Goal: Communication & Community: Answer question/provide support

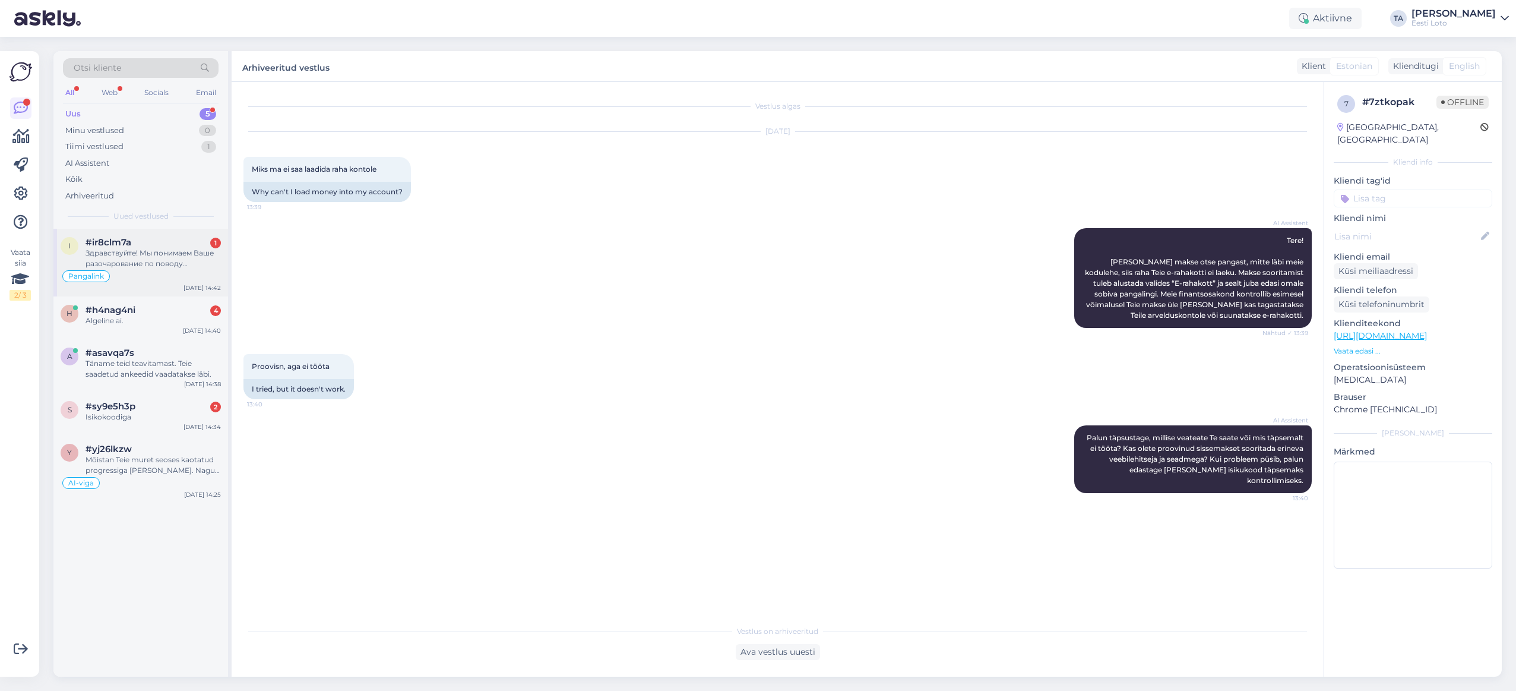
click at [119, 254] on div "Здравствуйте! Мы понимаем Ваше разочарование по поводу повторяющихся проблем с …" at bounding box center [153, 258] width 135 height 21
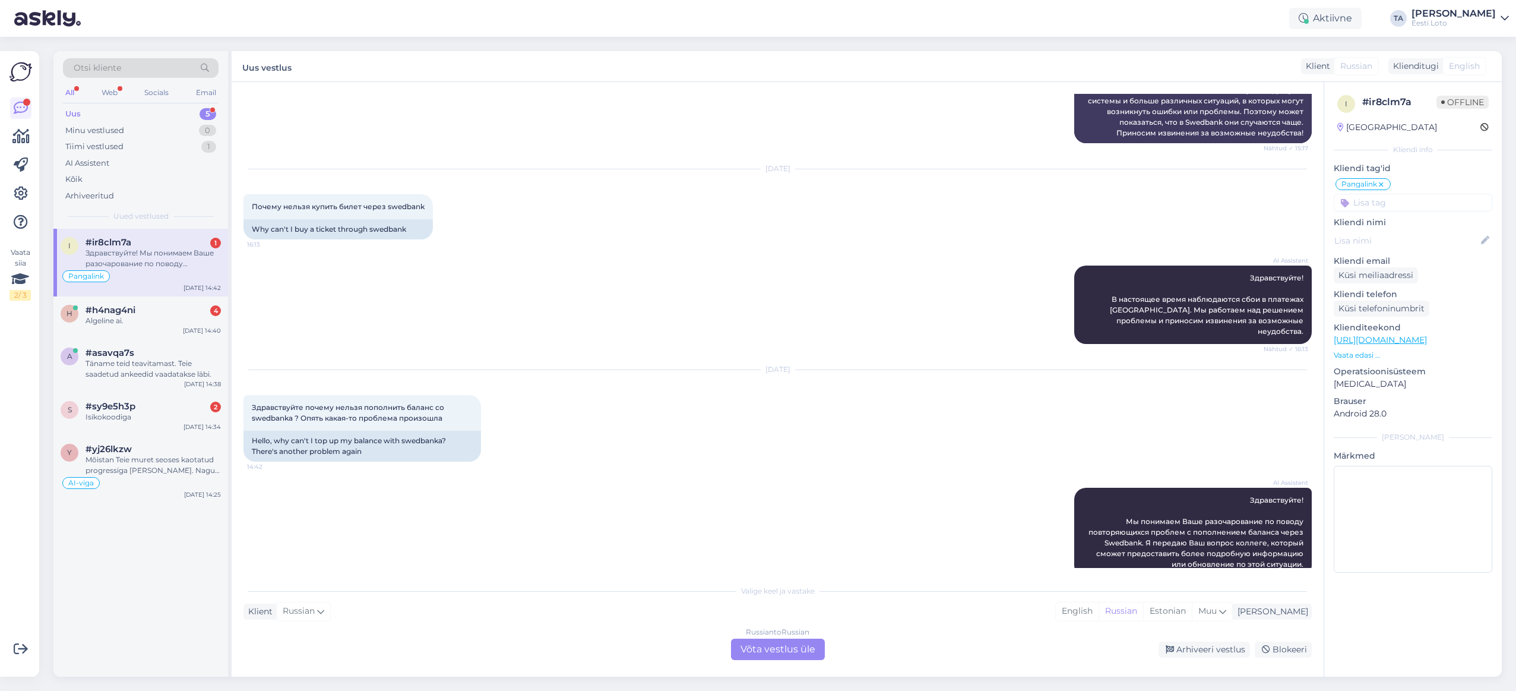
scroll to position [394, 0]
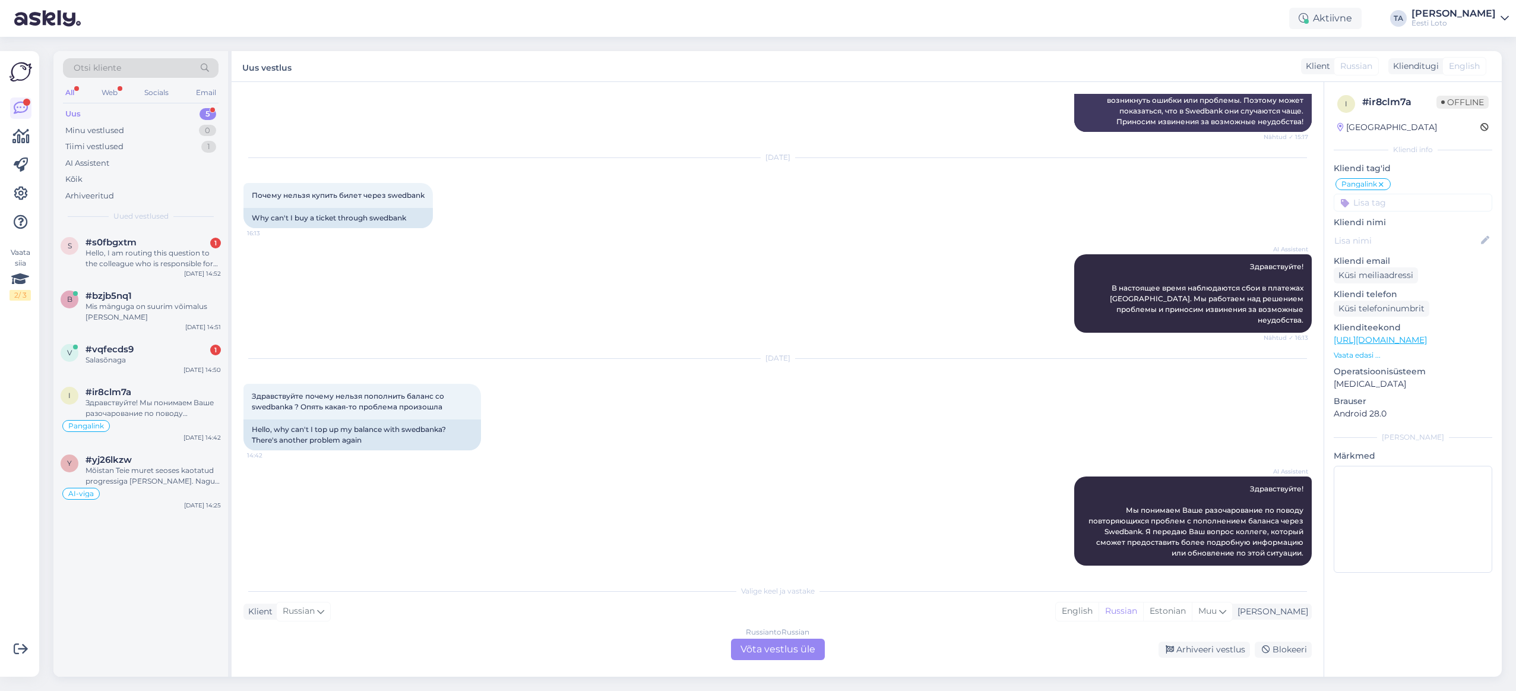
click at [89, 113] on div "Uus 5" at bounding box center [141, 114] width 156 height 17
click at [134, 254] on div "Hello, I am routing this question to the colleague who is responsible for this …" at bounding box center [153, 258] width 135 height 21
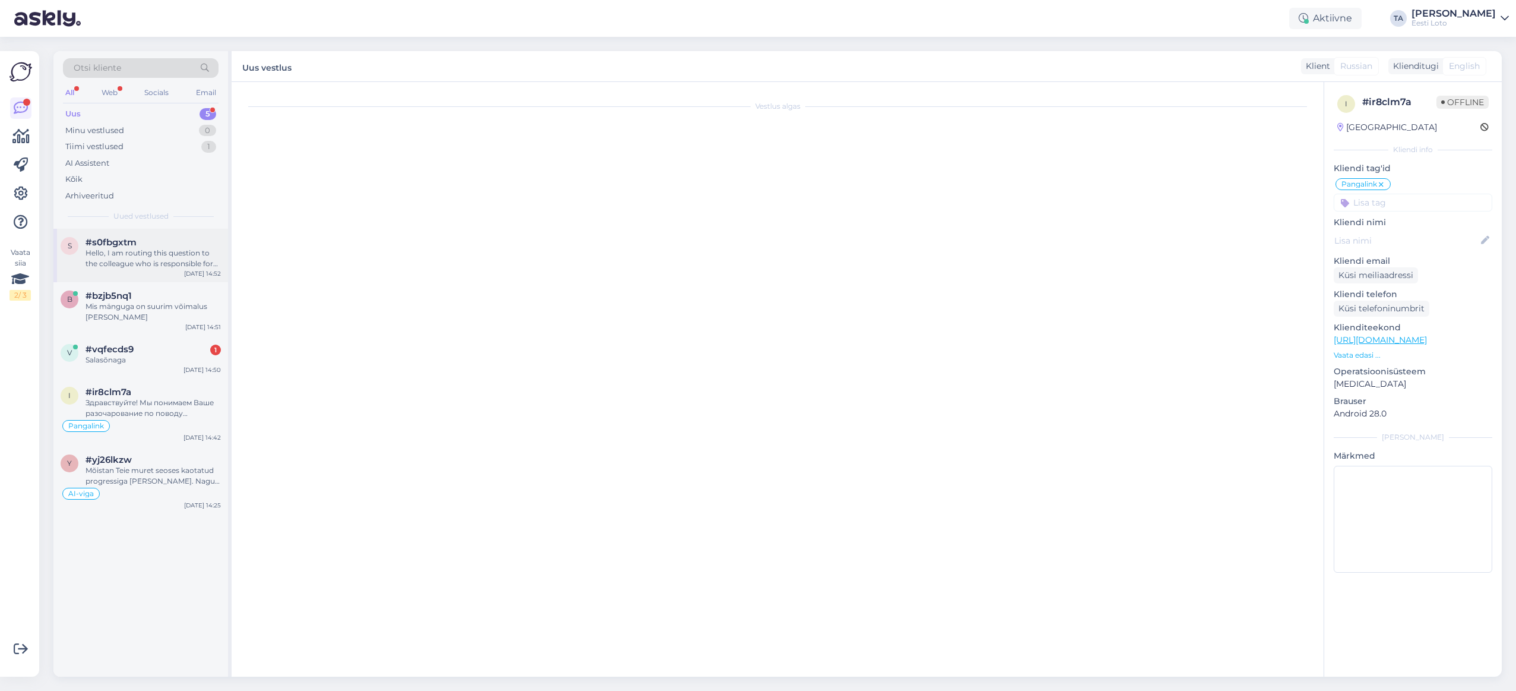
scroll to position [0, 0]
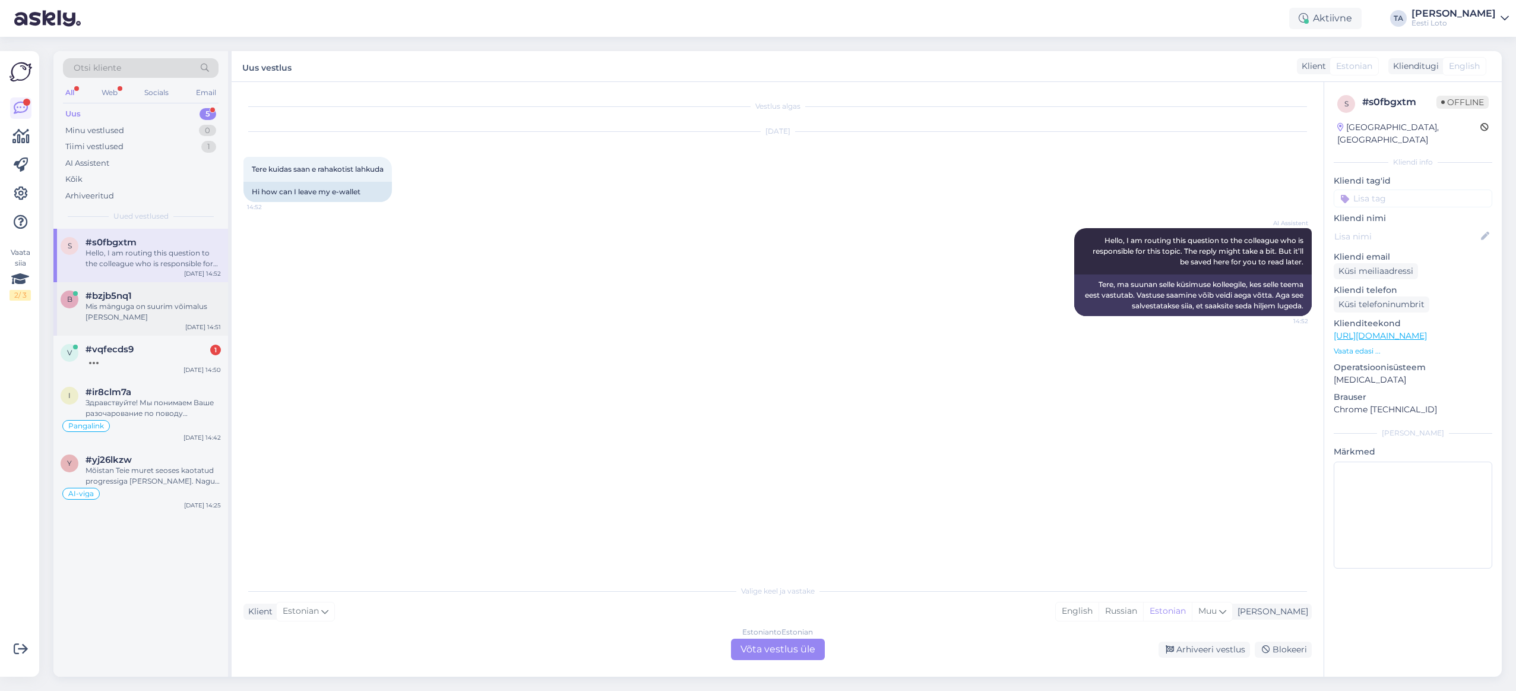
click at [132, 301] on div "Mis mänguga on suurim võimalus [PERSON_NAME]" at bounding box center [153, 311] width 135 height 21
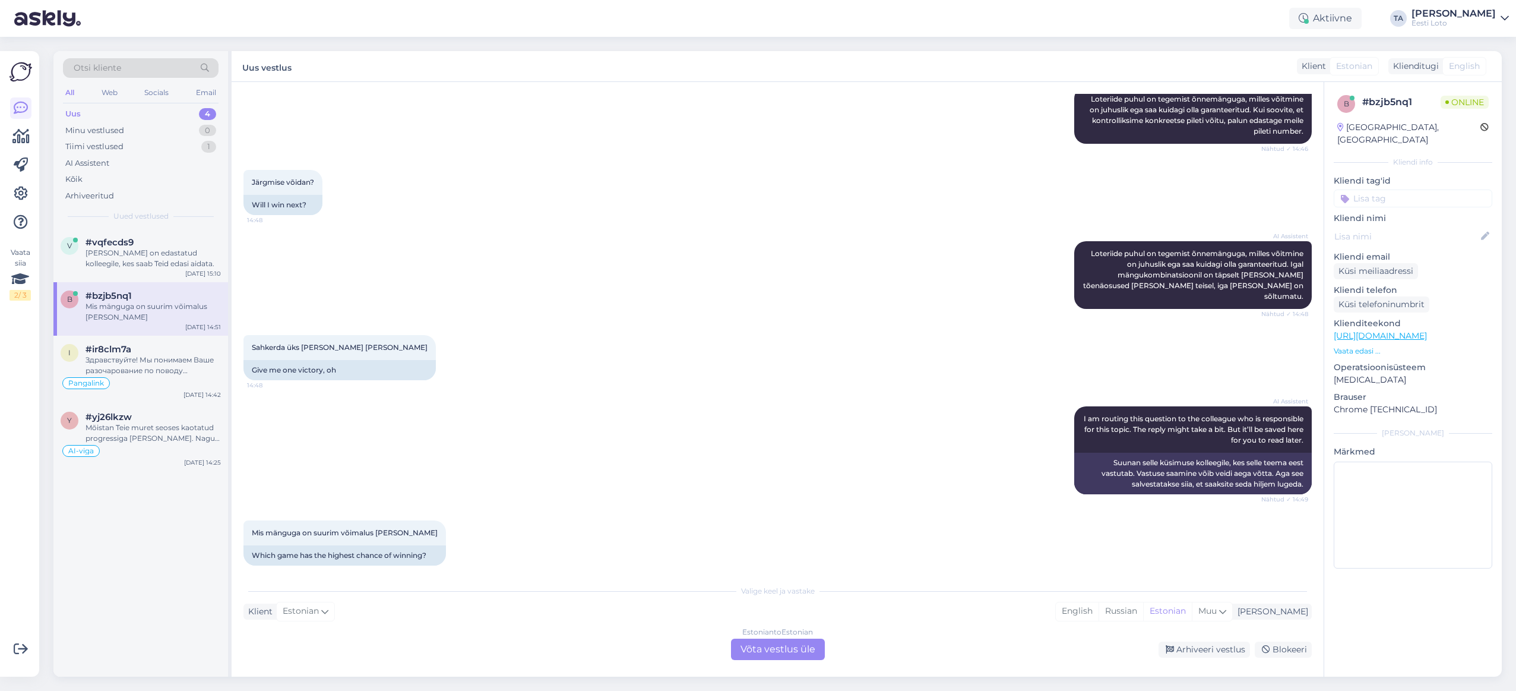
click at [81, 112] on div "Uus 4" at bounding box center [141, 114] width 156 height 17
click at [123, 254] on div "[PERSON_NAME] on edastatud kolleegile, kes saab Teid edasi aidata." at bounding box center [153, 258] width 135 height 21
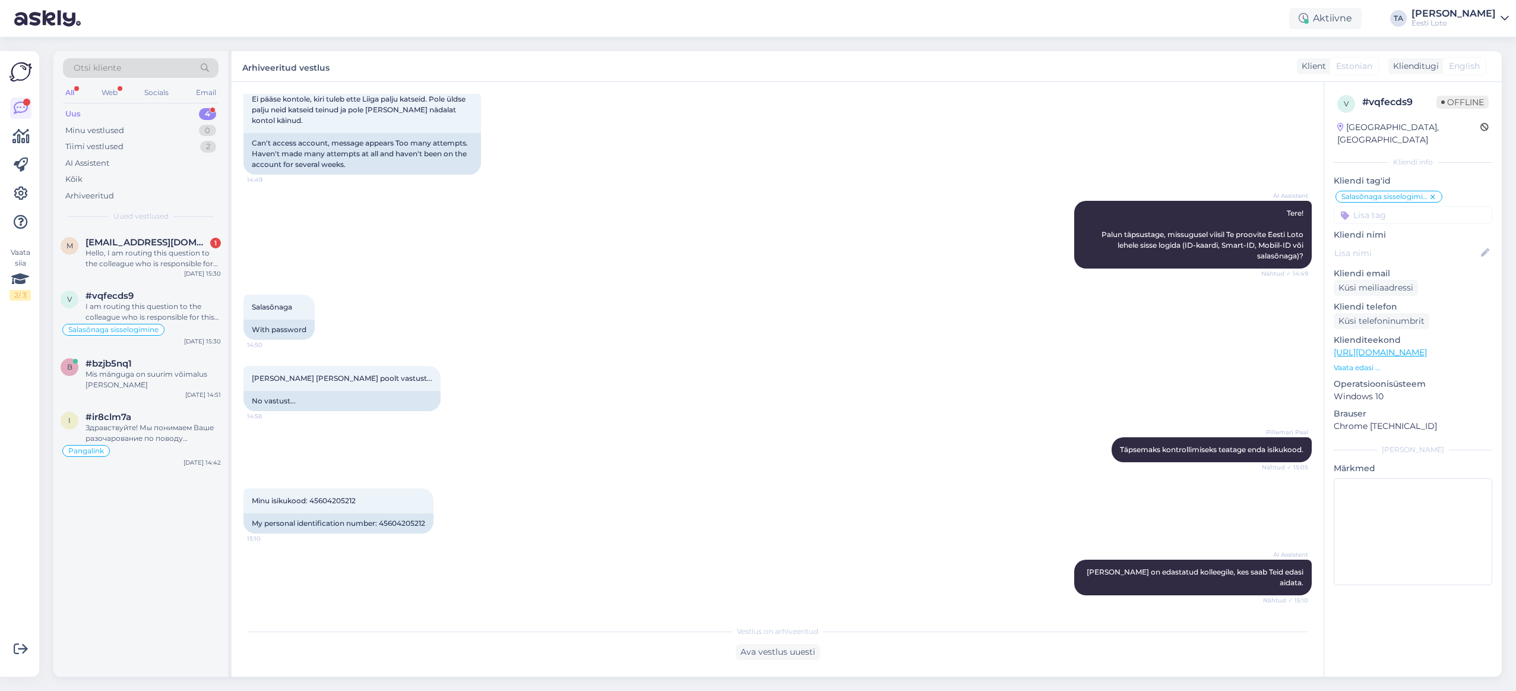
scroll to position [373, 0]
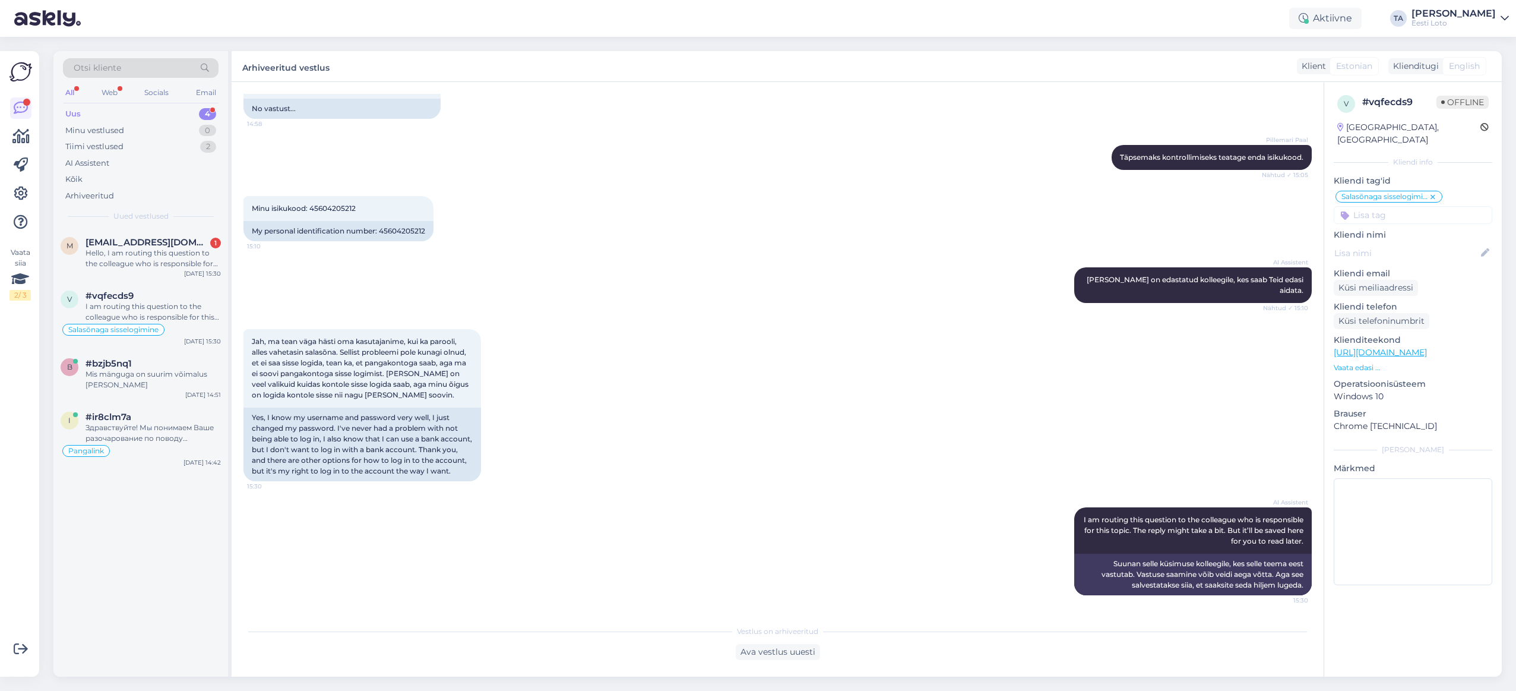
click at [77, 116] on div "Uus" at bounding box center [72, 114] width 15 height 12
click at [122, 245] on span "[EMAIL_ADDRESS][DOMAIN_NAME]" at bounding box center [148, 242] width 124 height 11
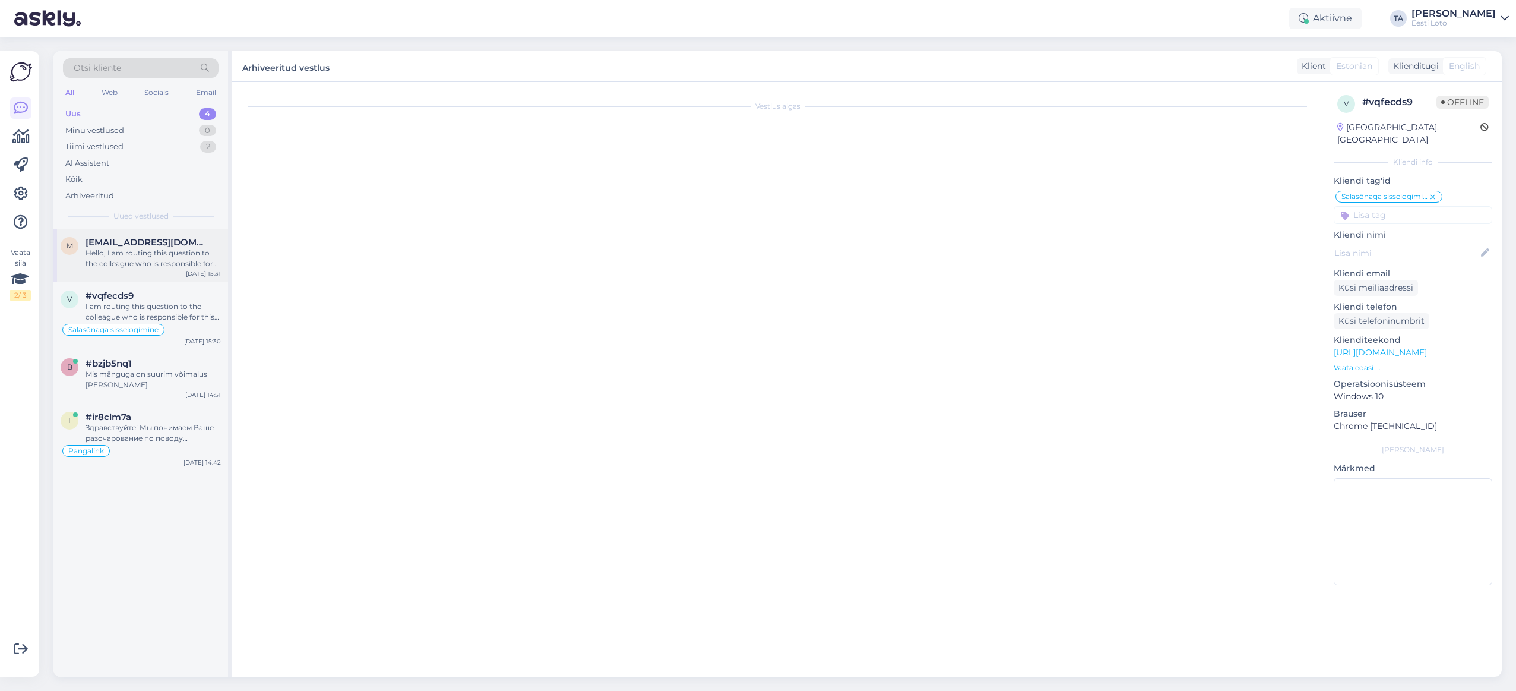
scroll to position [80, 0]
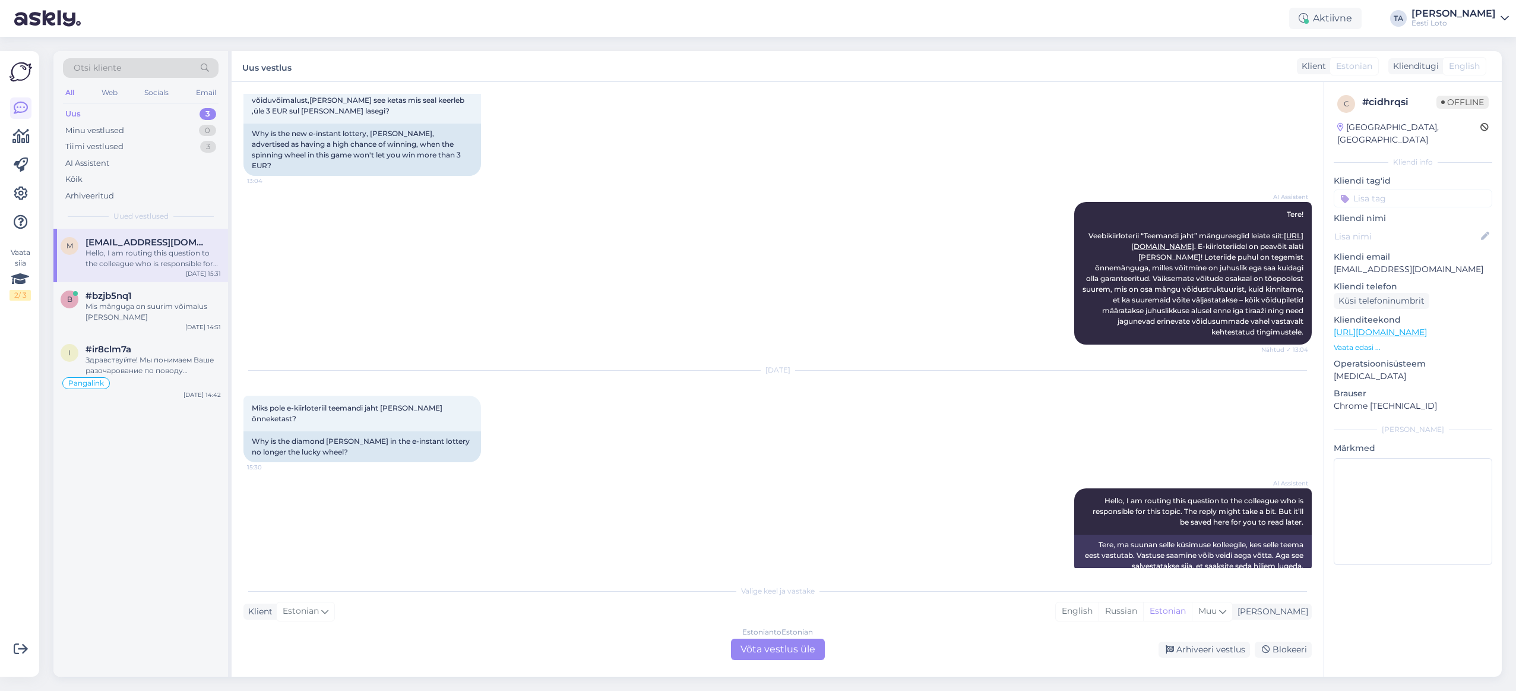
click at [72, 113] on div "Uus" at bounding box center [72, 114] width 15 height 12
click at [128, 299] on span "#bzjb5nq1" at bounding box center [109, 295] width 46 height 11
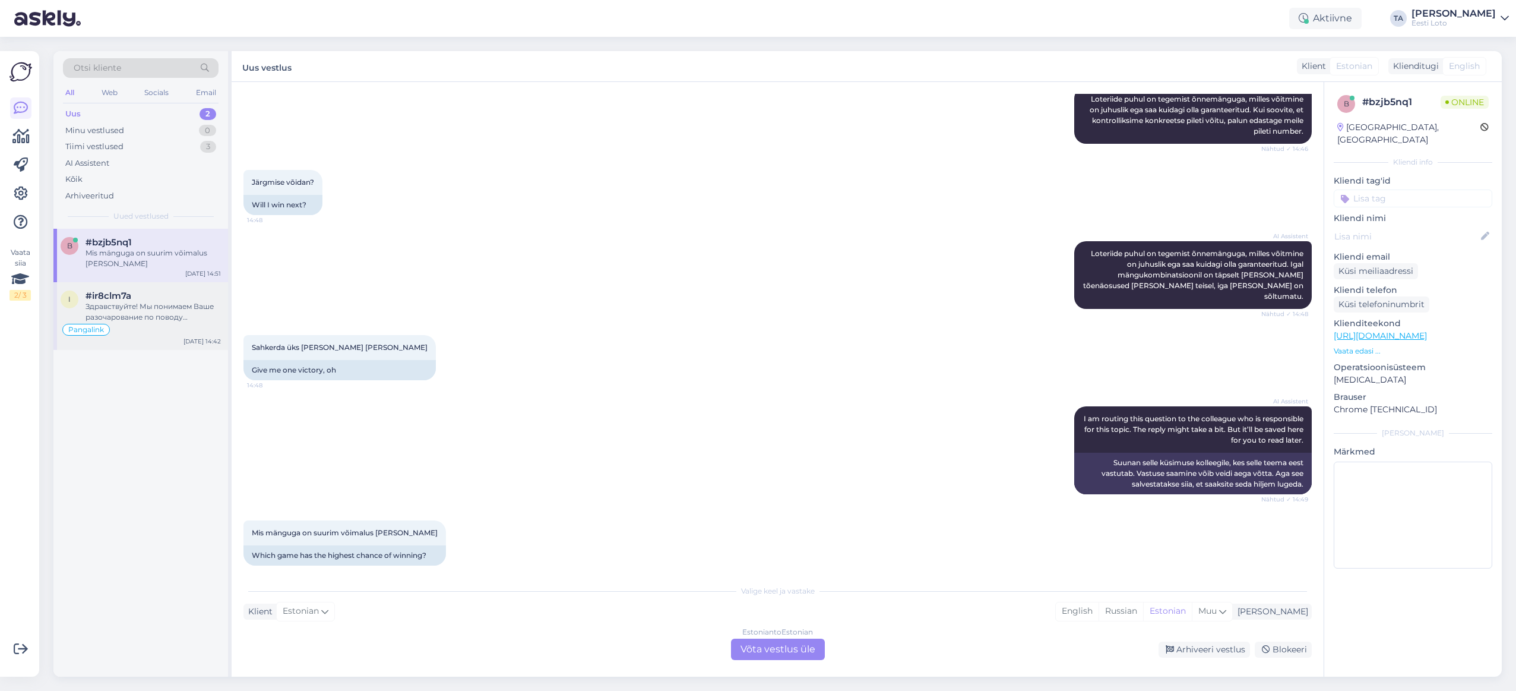
click at [153, 310] on div "Здравствуйте! Мы понимаем Ваше разочарование по поводу повторяющихся проблем с …" at bounding box center [153, 311] width 135 height 21
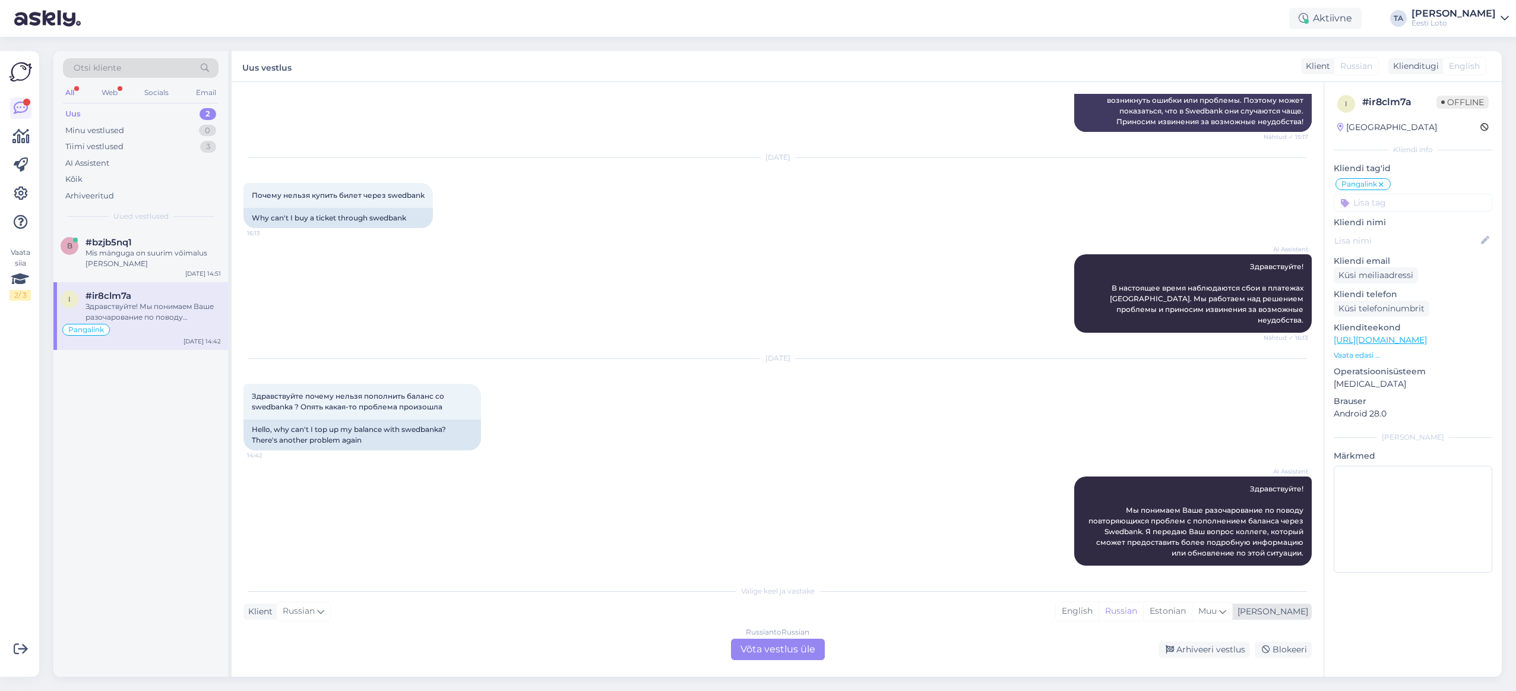
click at [1285, 615] on div "[PERSON_NAME]" at bounding box center [1270, 611] width 75 height 12
type input "est"
click at [1190, 582] on link "Estonian" at bounding box center [1183, 580] width 131 height 19
click at [759, 652] on div "Russian to Estonian Võta vestlus üle" at bounding box center [778, 649] width 94 height 21
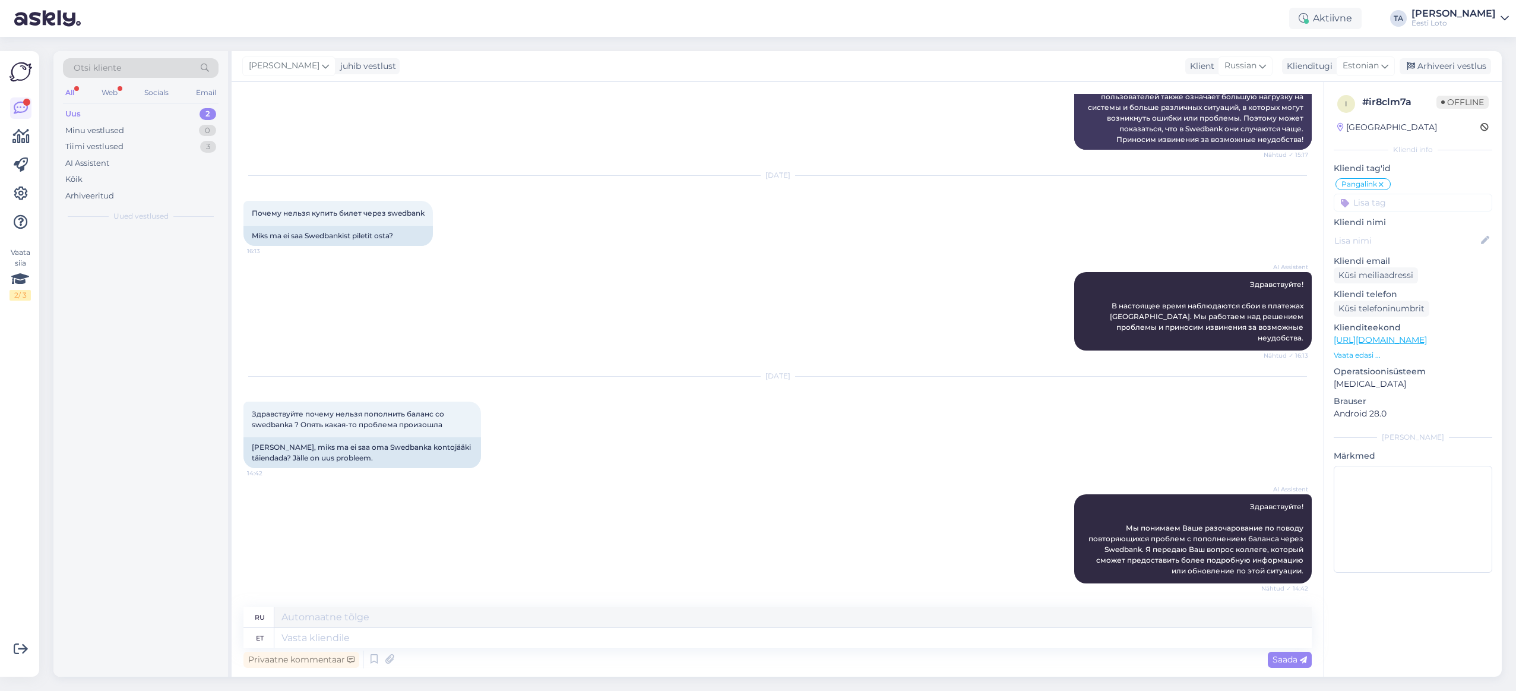
scroll to position [366, 0]
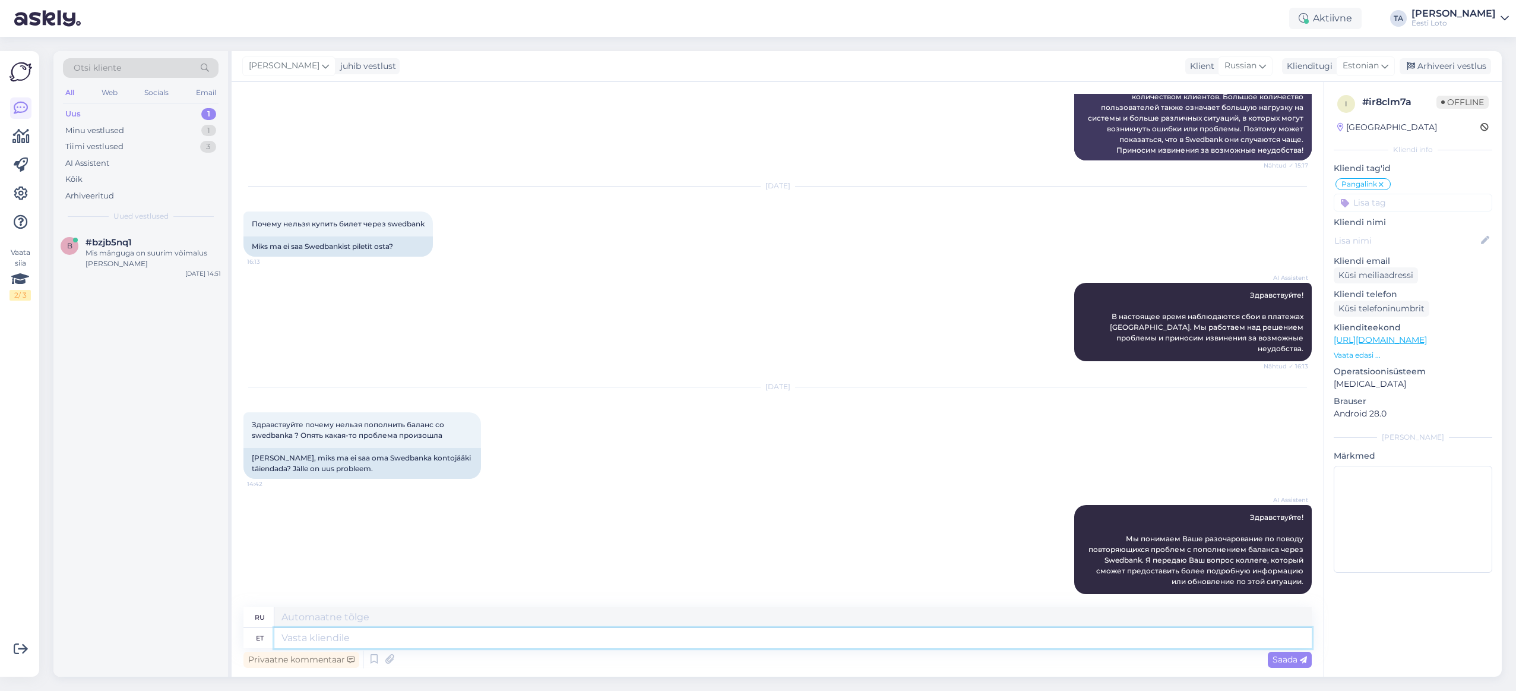
click at [443, 640] on textarea at bounding box center [793, 638] width 1038 height 20
type textarea "Tere."
type textarea "Привет"
type textarea "Tere."
type textarea "Привет."
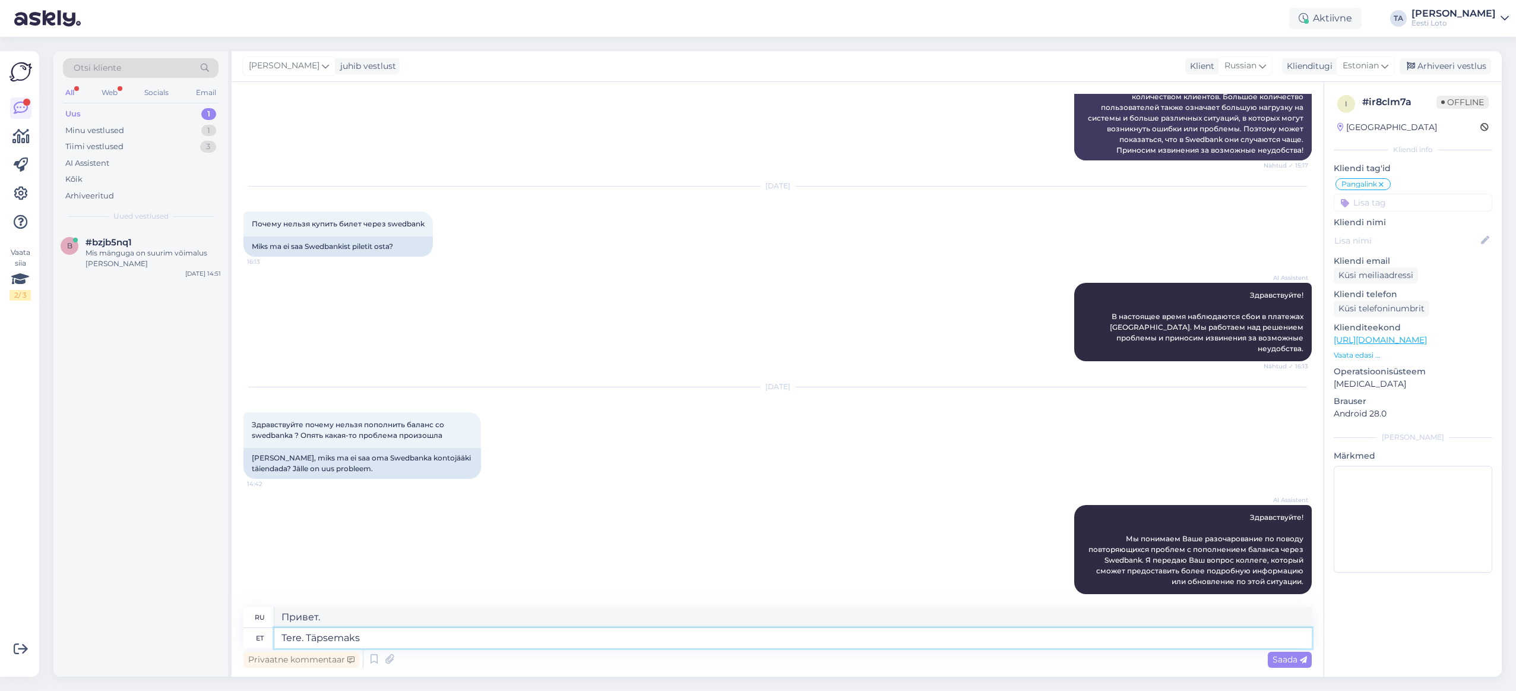
type textarea "Tere. Täpsemaks k"
type textarea "Здравствуйте. Для получения дополнительной информации"
type textarea "Tere. Täpsemaks kontrollimiseks"
type textarea "Здравствуйте. Для дальнейшего подтверждения."
type textarea "Tere. Täpsemaks kontrollimiseks palun"
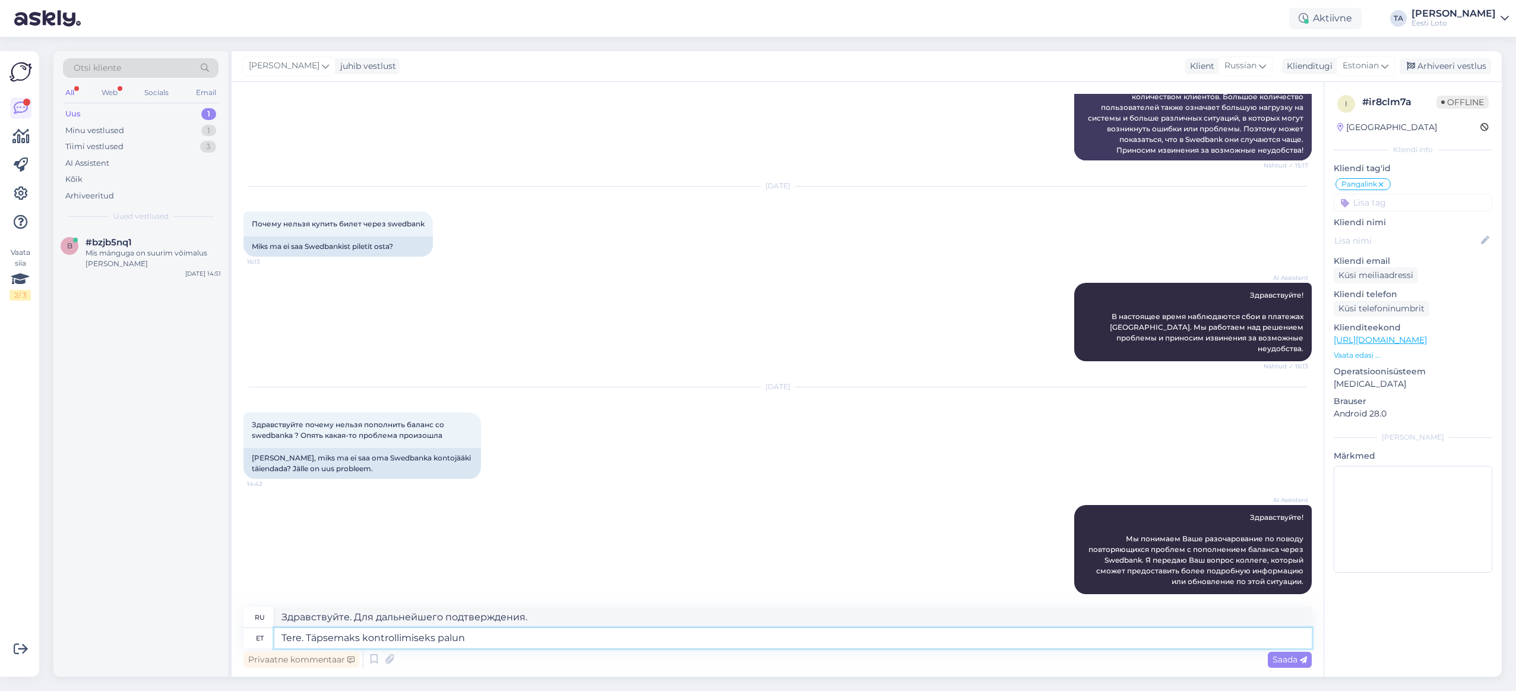
type textarea "Здравствуйте. Для более подробной информации, пожалуйста, посетите"
type textarea "Tere. Täpsemaks kontrollimiseks palun teat"
type textarea "Здравствуйте. Пожалуйста, дайте мне знать для получения более подробной информа…"
type textarea "Tere. Täpsemaks kontrollimiseks palun teatage e"
type textarea "Здравствуйте. Пожалуйста, дайте мне знать для дальнейшей проверки."
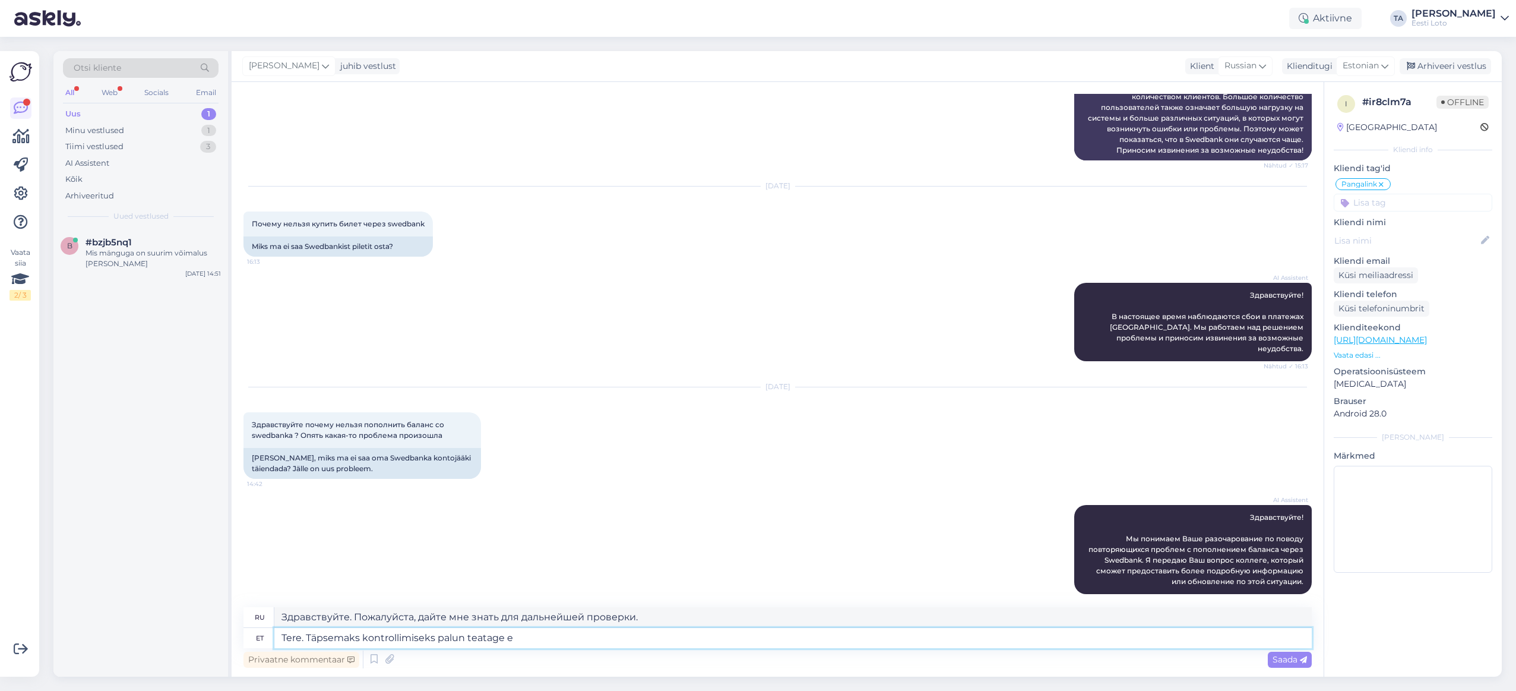
type textarea "Tere. Täpsemaks kontrollimiseks palun teatage en"
type textarea "Здравствуйте. Для более подробной проверки, пожалуйста, сообщите нам."
type textarea "Tere. Täpsemaks kontrollimiseks palun teatage enda"
type textarea "Здравствуйте. Для более подробной проверки, пожалуйста, сообщите нам ваши данны…"
type textarea "Tere. Täpsemaks kontrollimiseks palun teatage enda isi"
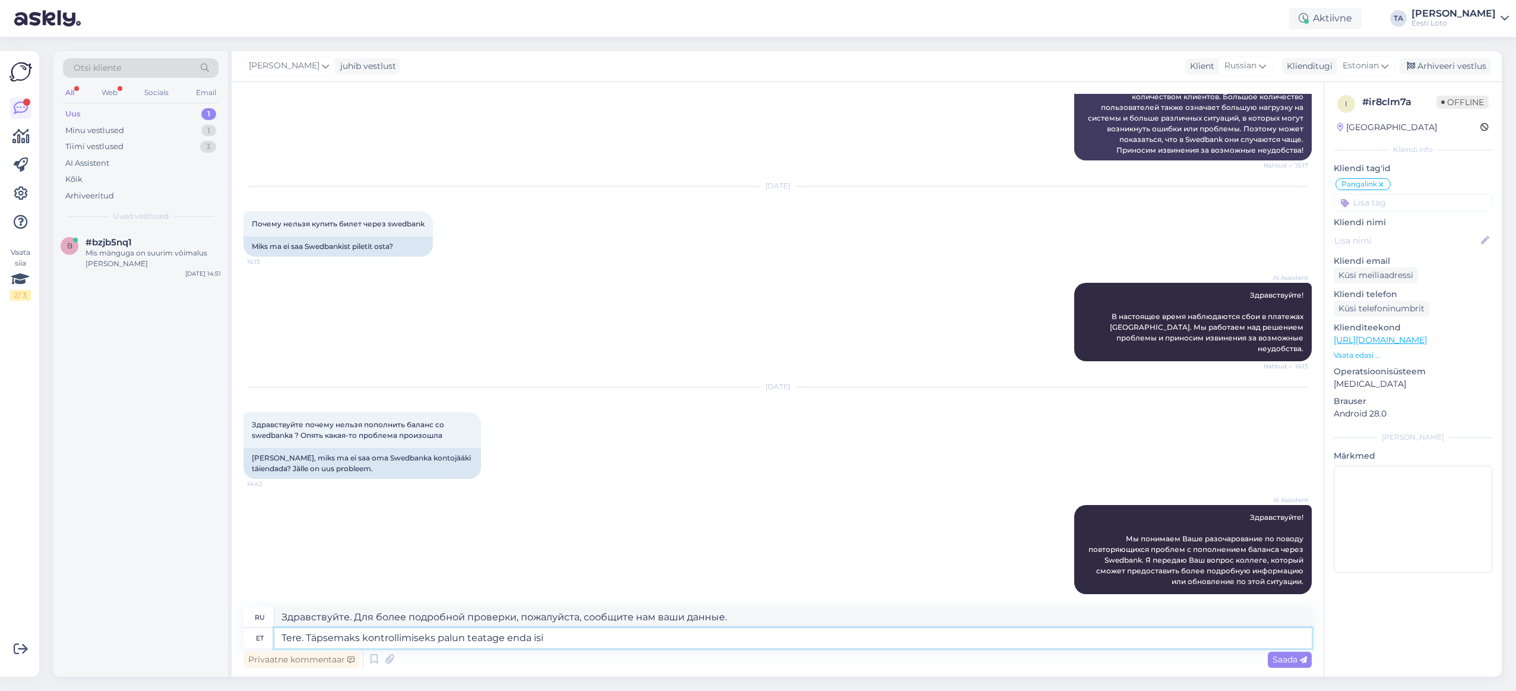
type textarea "Здравствуйте. Для более подробной проверки, пожалуйста, предоставьте свой докум…"
type textarea "Tere. Täpsemaks kontrollimiseks palun teatage enda"
type textarea "Здравствуйте. Для более подробной проверки, пожалуйста, сообщите нам ваши данны…"
type textarea "Tere. Täpsemaks kontrollimiseks palun teatage enda ees"
type textarea "Здравствуйте. Для более подробной проверки, пожалуйста, сообщите нам заранее."
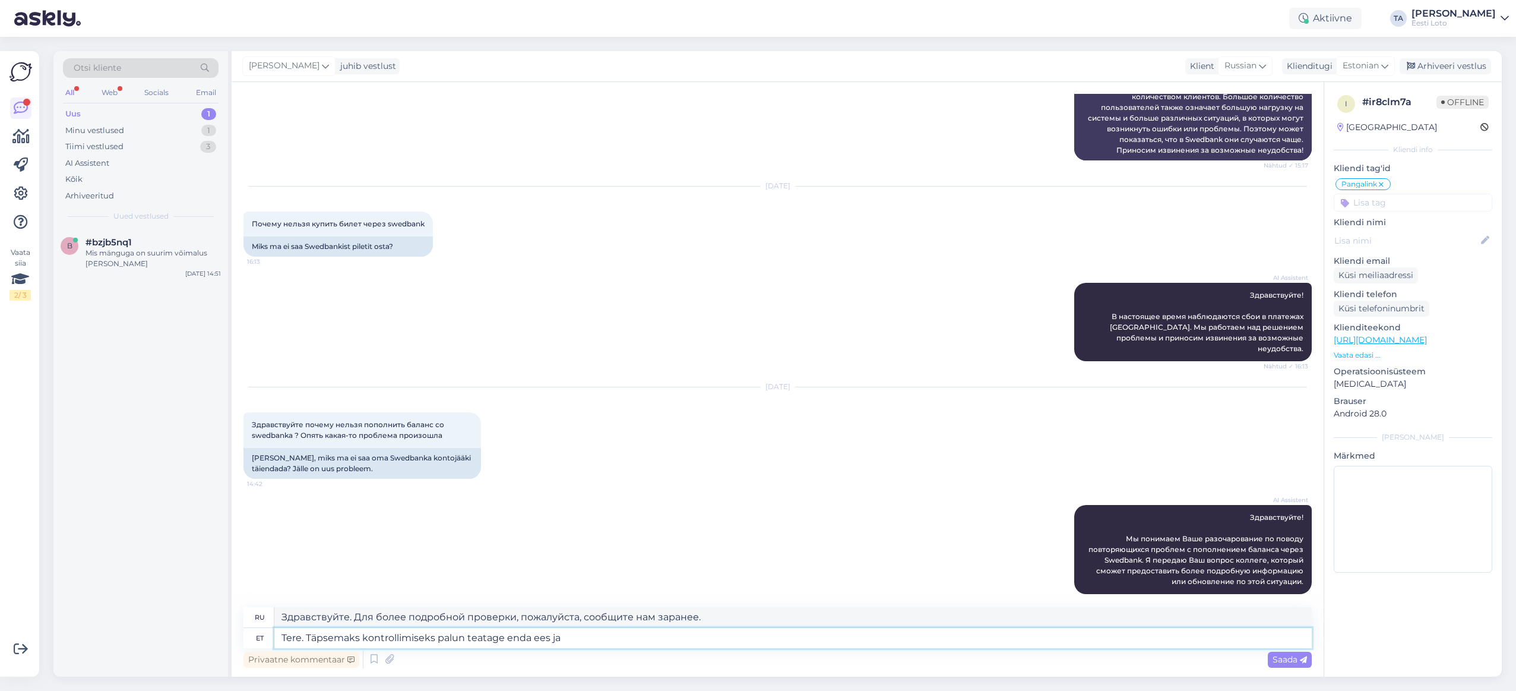
type textarea "Tere. Täpsemaks kontrollimiseks palun teatage enda ees ja"
type textarea "Здравствуйте. Для более подробной проверки, пожалуйста, ознакомьтесь с информац…"
type textarea "Tere. Täpsemaks kontrollimiseks palun teatage enda ees ja perekonnanimi ja"
type textarea "Здравствуйте. Для более подробной проверки, пожалуйста, укажите ваше имя и фами…"
type textarea "Tere. Täpsemaks kontrollimiseks palun teatage enda ees ja perekonnanimi ja isik…"
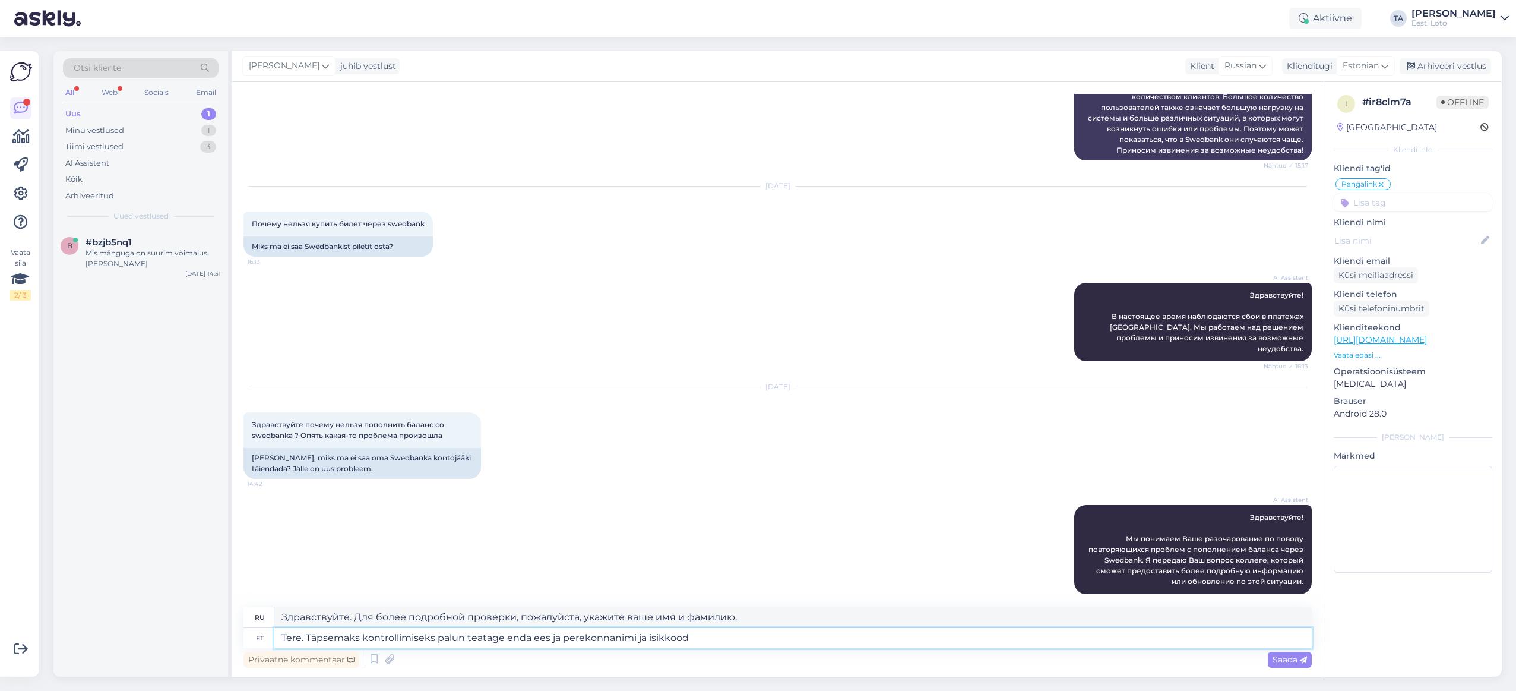
type textarea "Здравствуйте. Для более подробной проверки, пожалуйста, укажите ваше имя, фамил…"
click at [642, 639] on textarea "Tere. Täpsemaks kontrollimiseks palun teatage enda ees ja perekonnanimi ja isik…" at bounding box center [793, 638] width 1038 height 20
click at [644, 639] on textarea "Tere. Täpsemaks kontrollimiseks palun teatage enda ees ja perekonnanimi ja isik…" at bounding box center [793, 638] width 1038 height 20
click at [723, 640] on textarea "Tere. Täpsemaks kontrollimiseks palun teatage enda ees ja perekonnanimi ning is…" at bounding box center [793, 638] width 1038 height 20
type textarea "Tere. Täpsemaks kontrollimiseks palun teatage enda ees ja perekonnanimi ning is…"
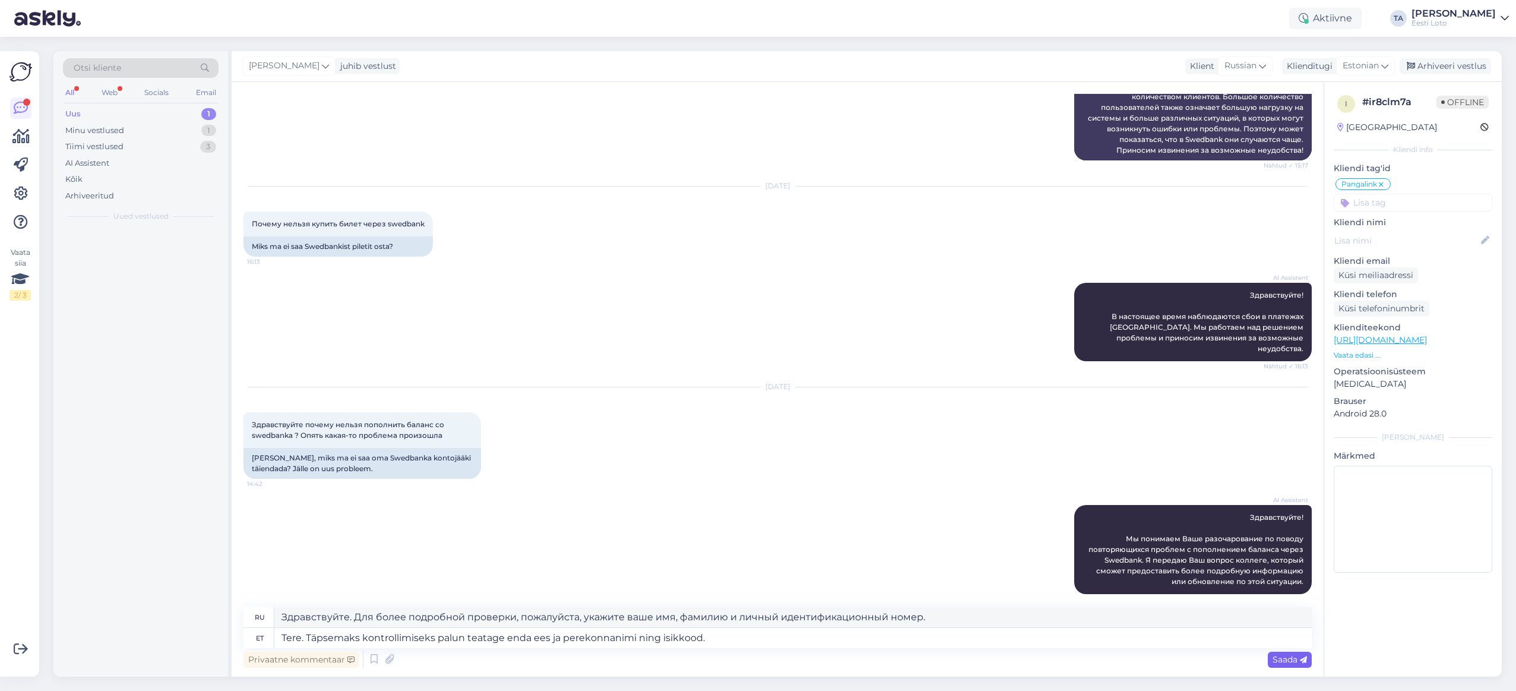
click at [1285, 659] on span "Saada" at bounding box center [1290, 659] width 34 height 11
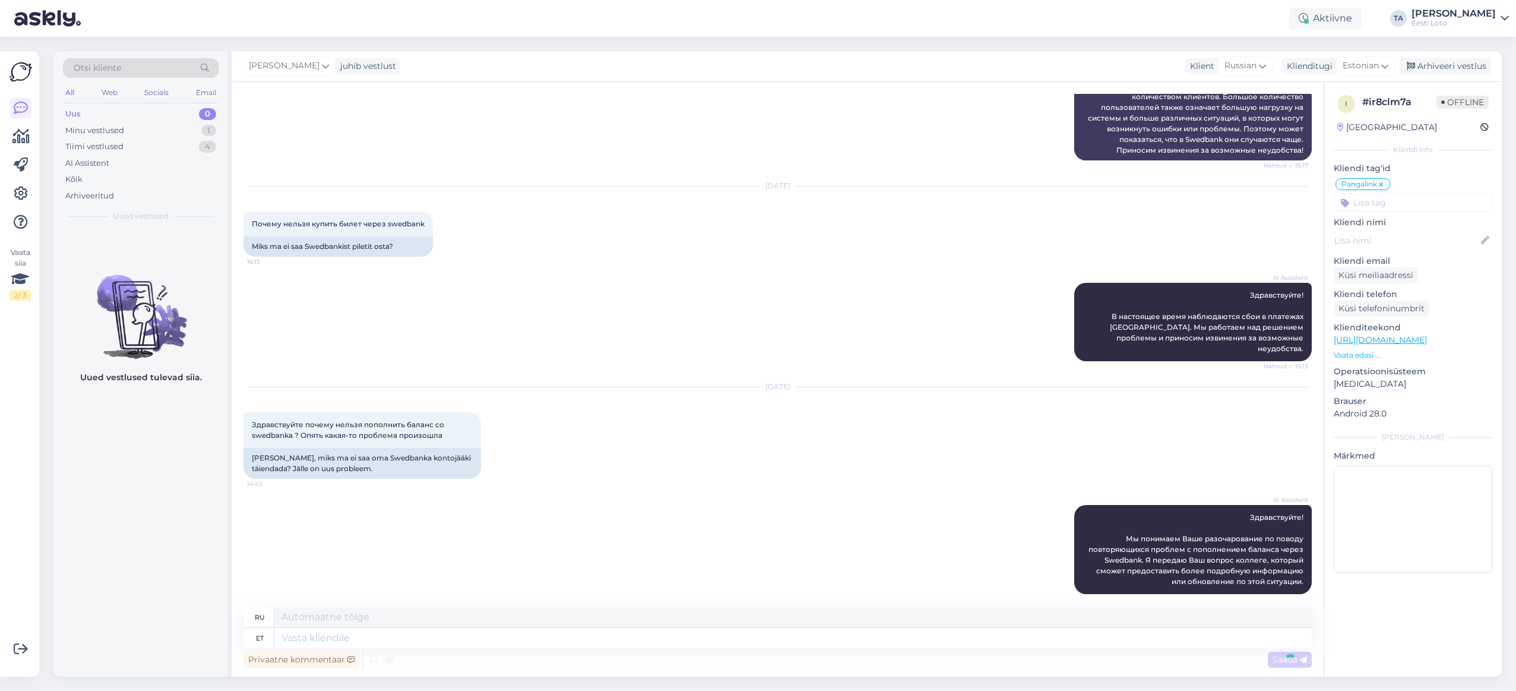
scroll to position [469, 0]
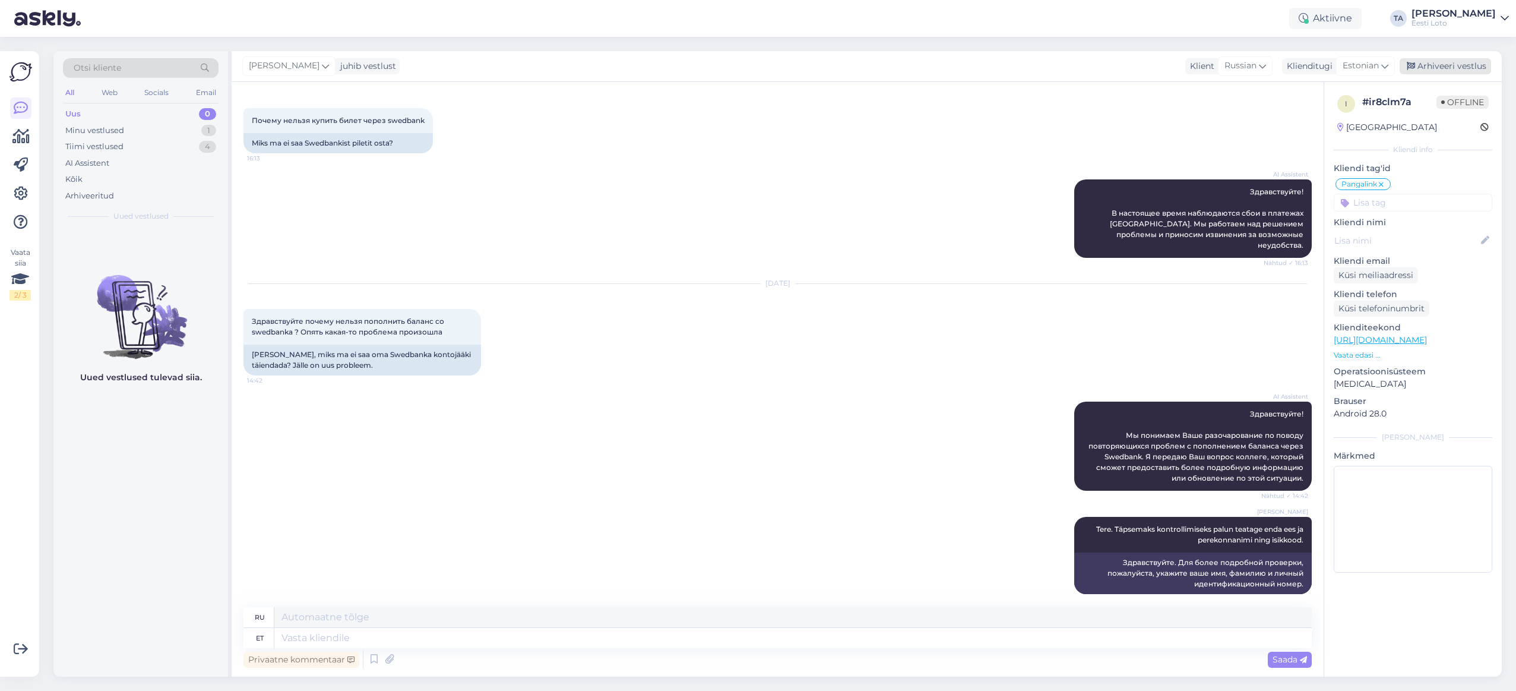
click at [1444, 59] on div "Arhiveeri vestlus" at bounding box center [1445, 66] width 91 height 16
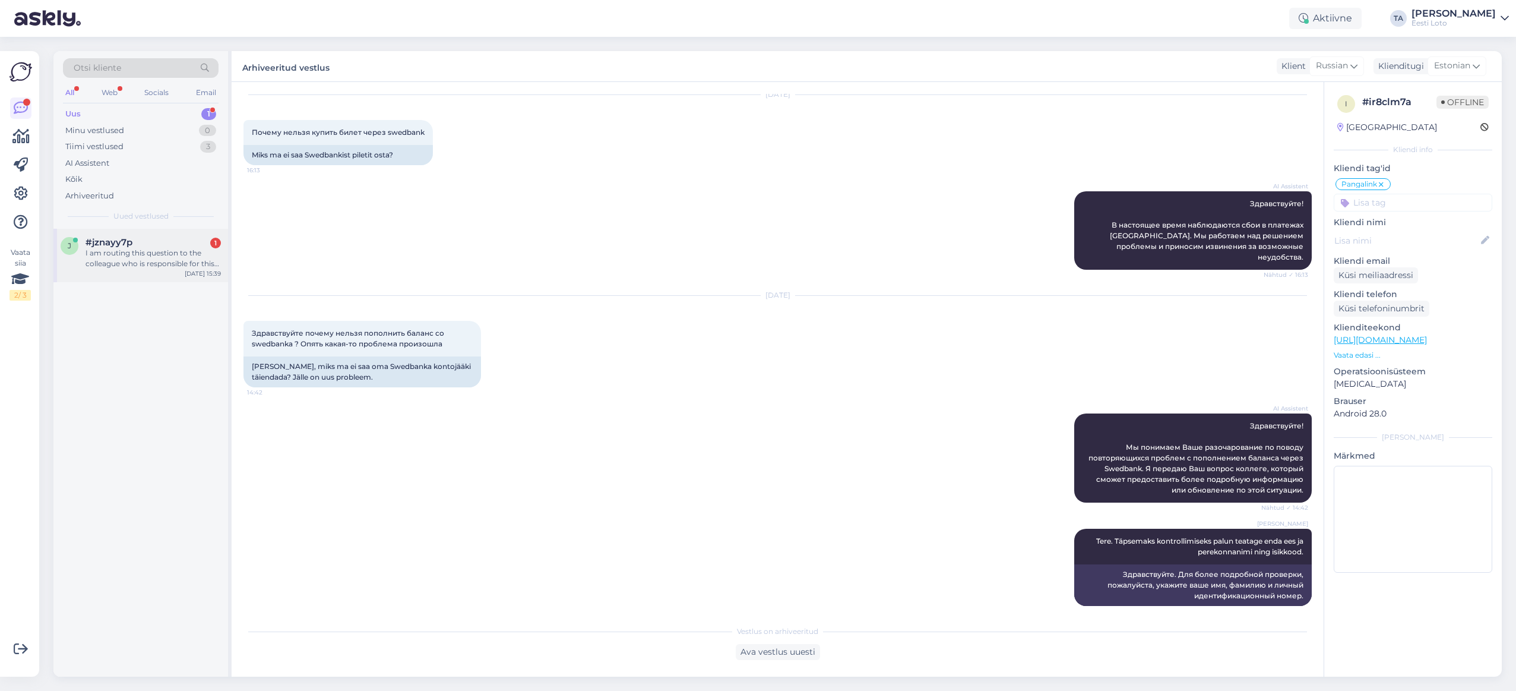
click at [120, 256] on div "I am routing this question to the colleague who is responsible for this topic. …" at bounding box center [153, 258] width 135 height 21
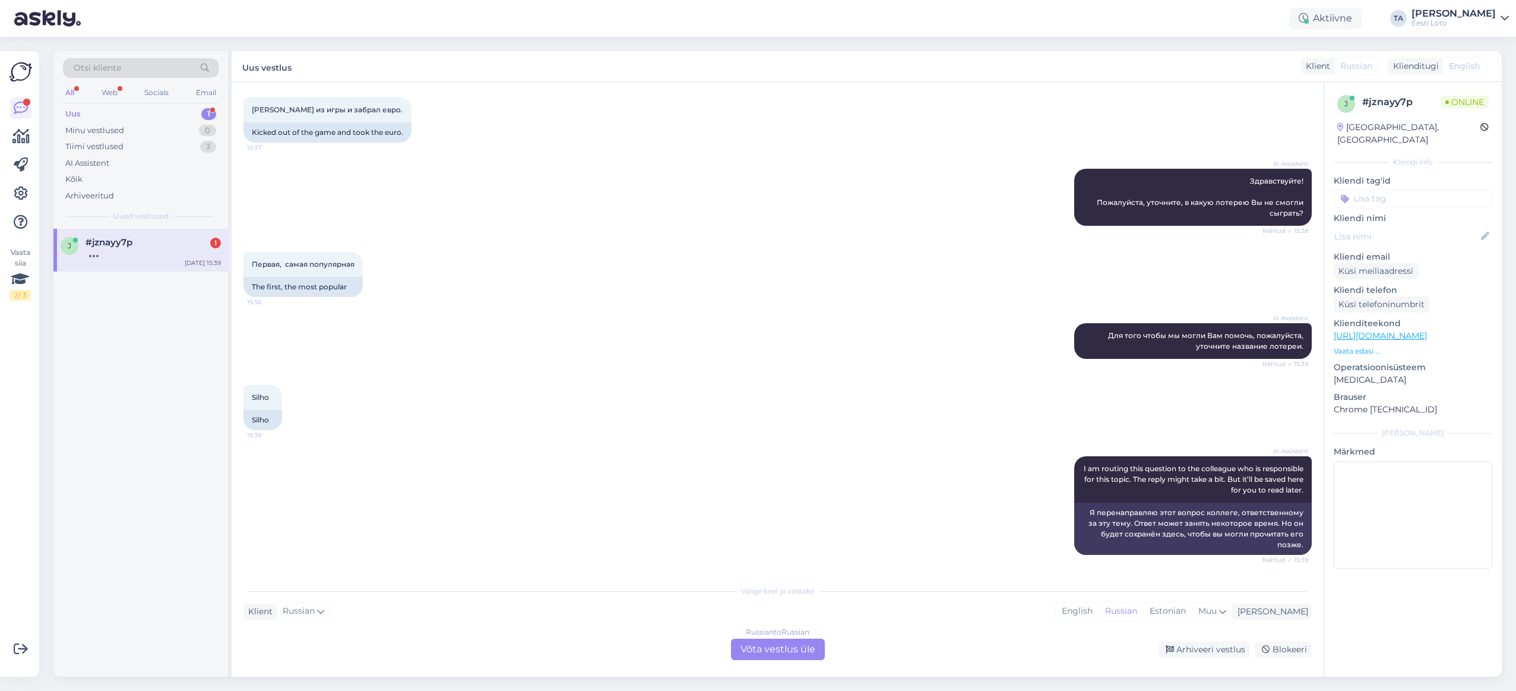
scroll to position [131, 0]
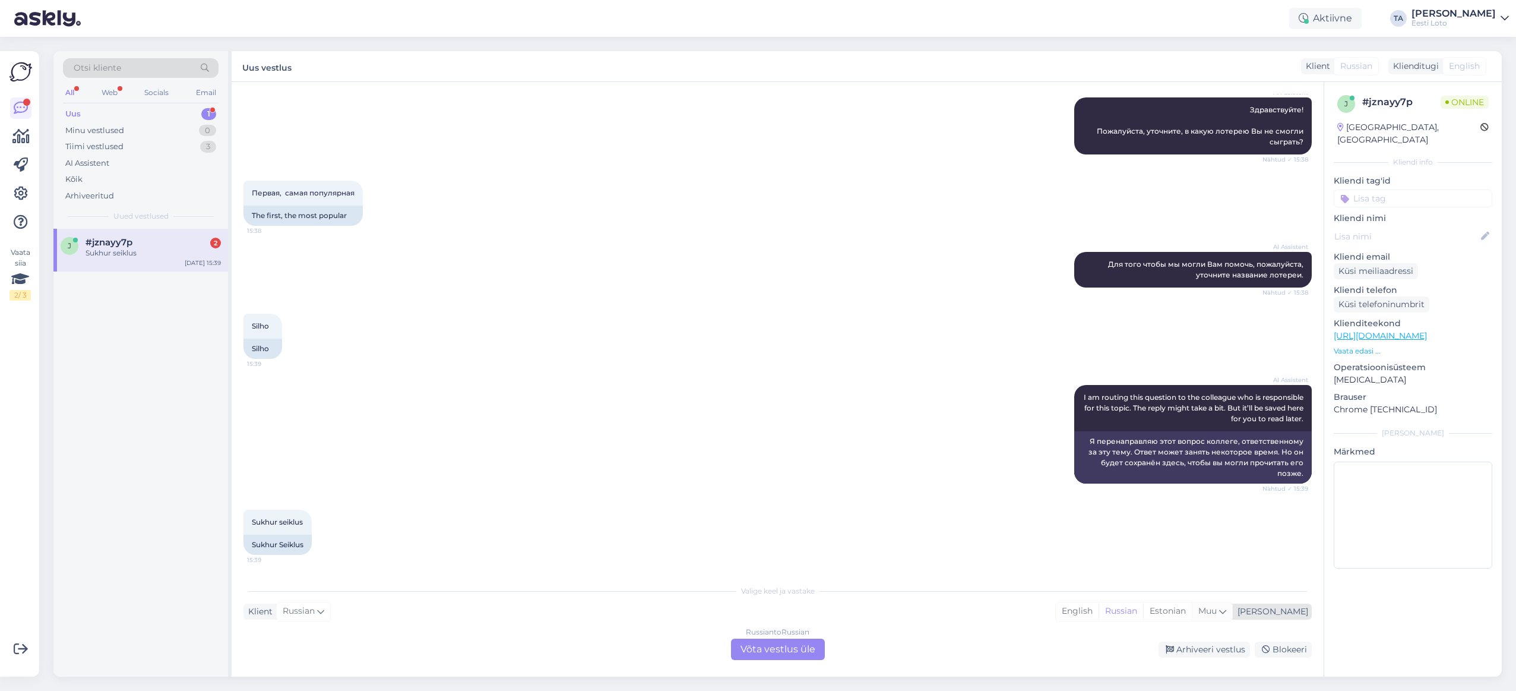
click at [1227, 612] on icon at bounding box center [1222, 611] width 7 height 13
type input "est"
click at [1182, 578] on link "Estonian" at bounding box center [1183, 580] width 131 height 19
click at [753, 647] on div "Russian to Estonian Võta vestlus üle" at bounding box center [778, 649] width 94 height 21
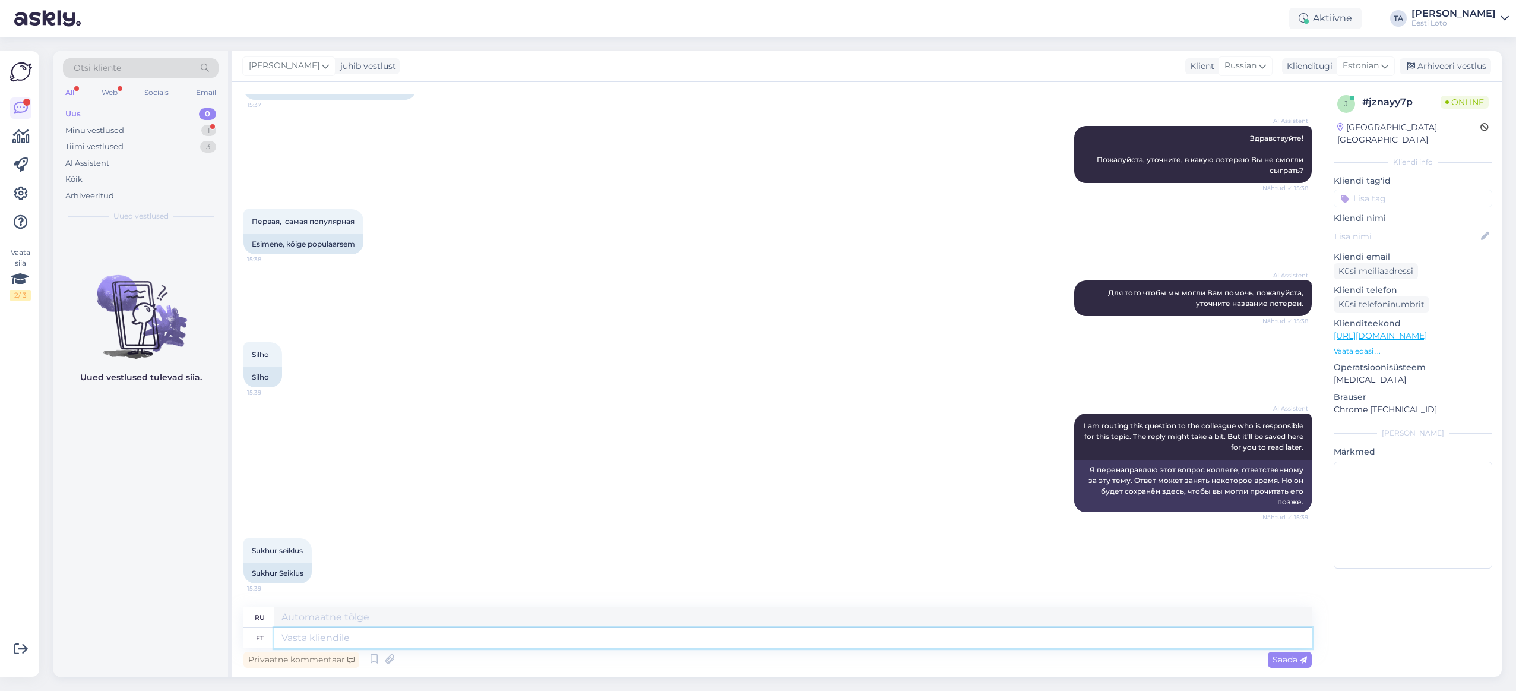
click at [517, 643] on textarea at bounding box center [793, 638] width 1038 height 20
paste textarea "Tõrkega piletit on võimalik uuesti läbi mängida, valides Minu piletid – e-kiirl…"
type textarea "Tõrkega piletit on võimalik uuesti läbi mängida, valides Minu piletid – e-kiirl…"
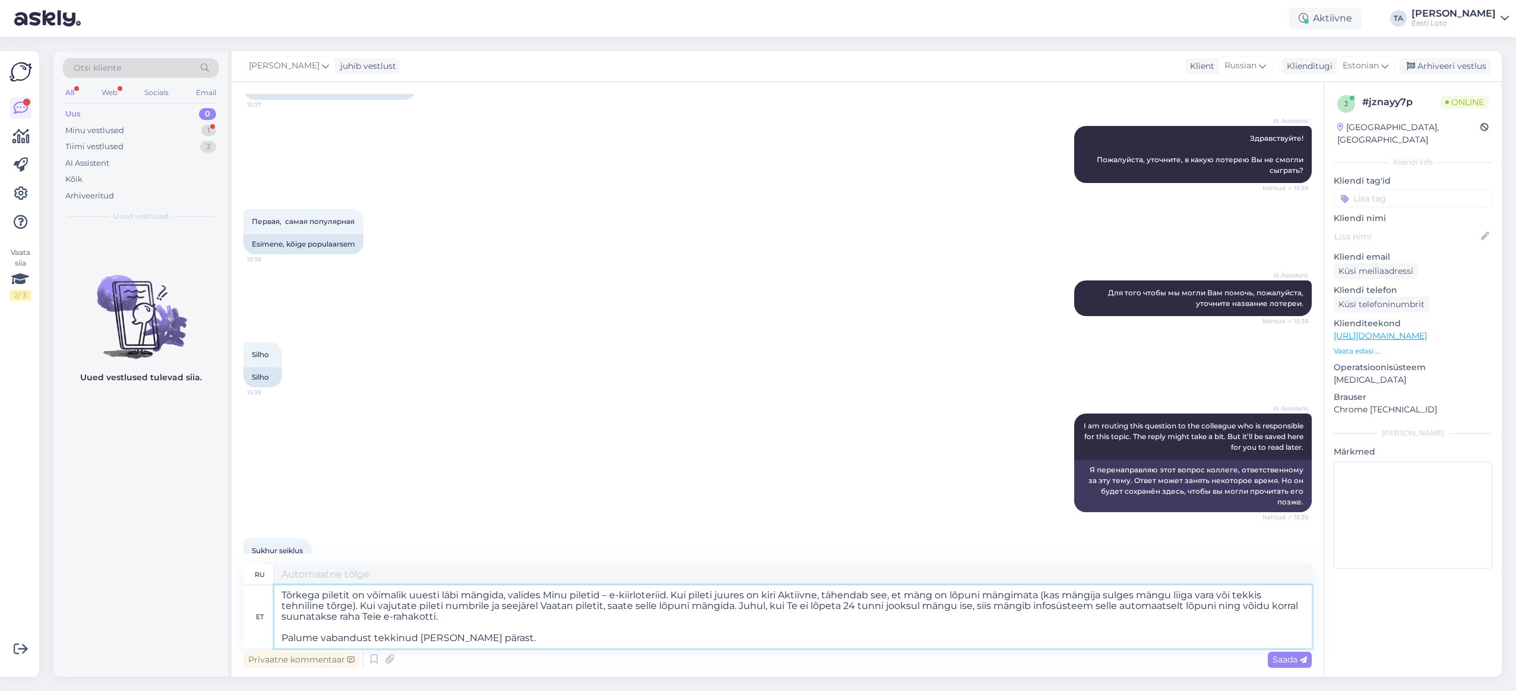
type textarea "Вы можете снова сыграть билет с ошибкой, выбрав «Мои билеты – e-quick лотереи».…"
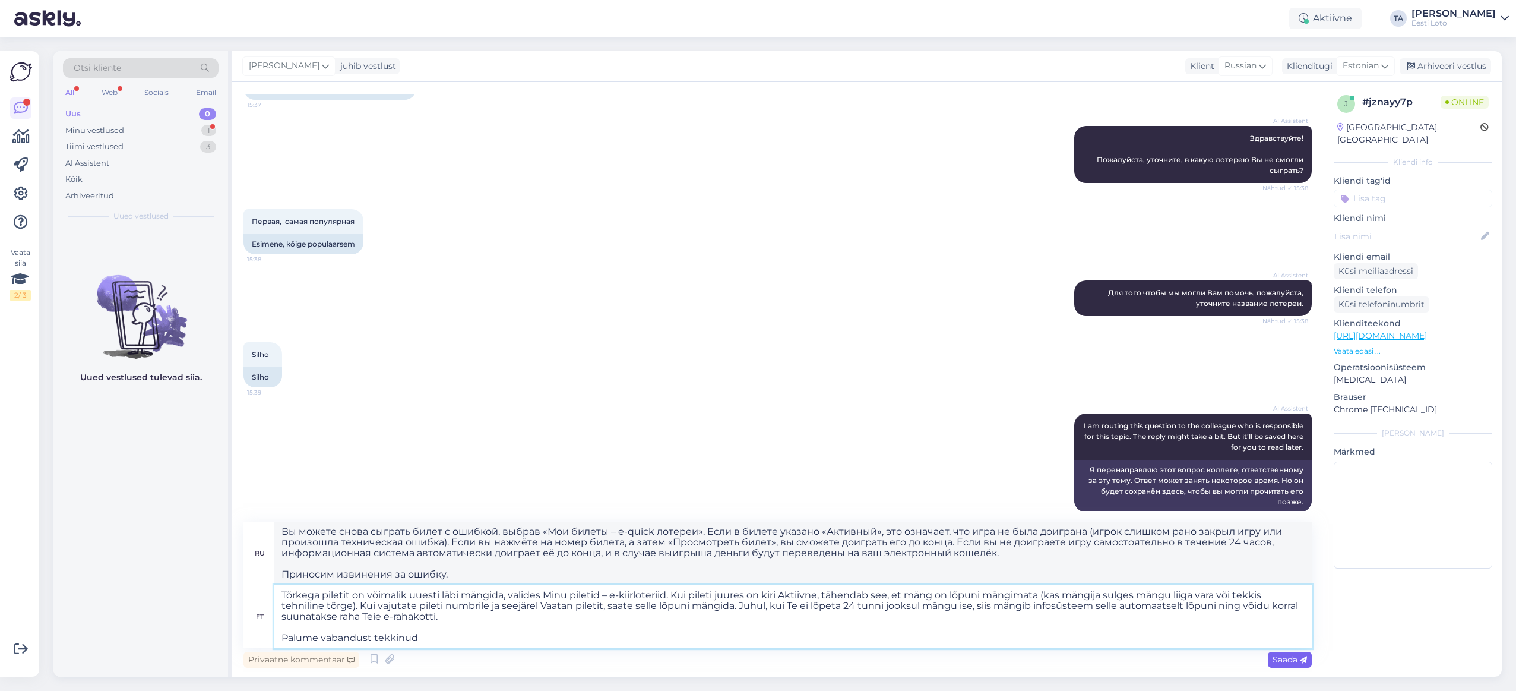
type textarea "Tõrkega piletit on võimalik uuesti läbi mängida, valides Minu piletid – e-kiirl…"
type textarea "Вы можете переиграть билет с ошибкой, выбрав «Мои билеты – e-quick лотереи». Ес…"
type textarea "Tõrkega piletit on võimalik uuesti läbi mängida, valides Minu piletid – e-kiirl…"
type textarea "Вы можете снова сыграть билет с ошибкой, выбрав «Мои билеты – Лотереи e-quick».…"
type textarea "Tõrkega piletit on võimalik uuesti läbi mängida, valides Minu piletid – e-kiirl…"
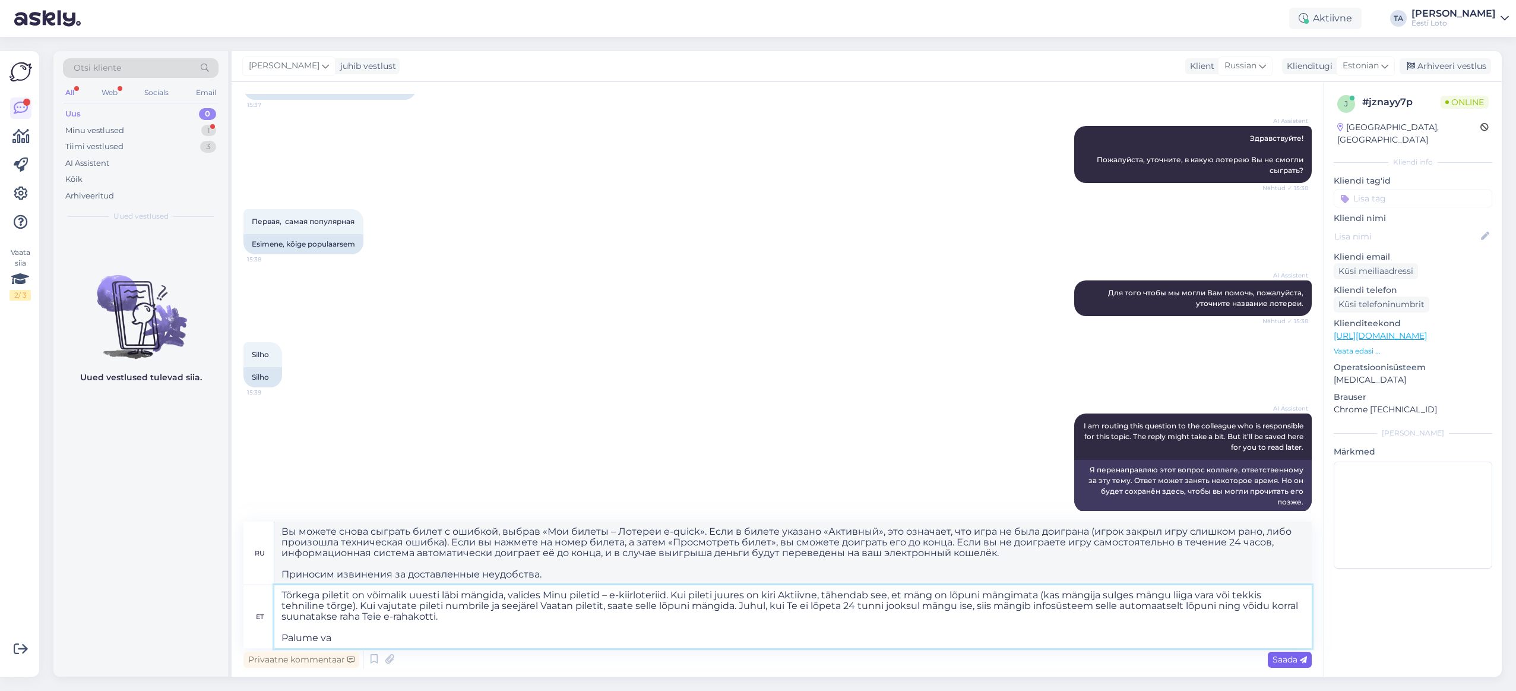
type textarea "Вы можете снова сыграть билет с ошибкой, выбрав «Мои билеты – Лотереи e-quick».…"
type textarea "Tõrkega piletit on võimalik uuesti läbi mängida, valides Minu piletid – e-kiirl…"
type textarea "Вы можете снова сыграть билет с ошибкой, выбрав «Мои билеты – e-quick лотереи».…"
type textarea "Tõrkega piletit on võimalik uuesti läbi mängida, valides Minu piletid – e-kiirl…"
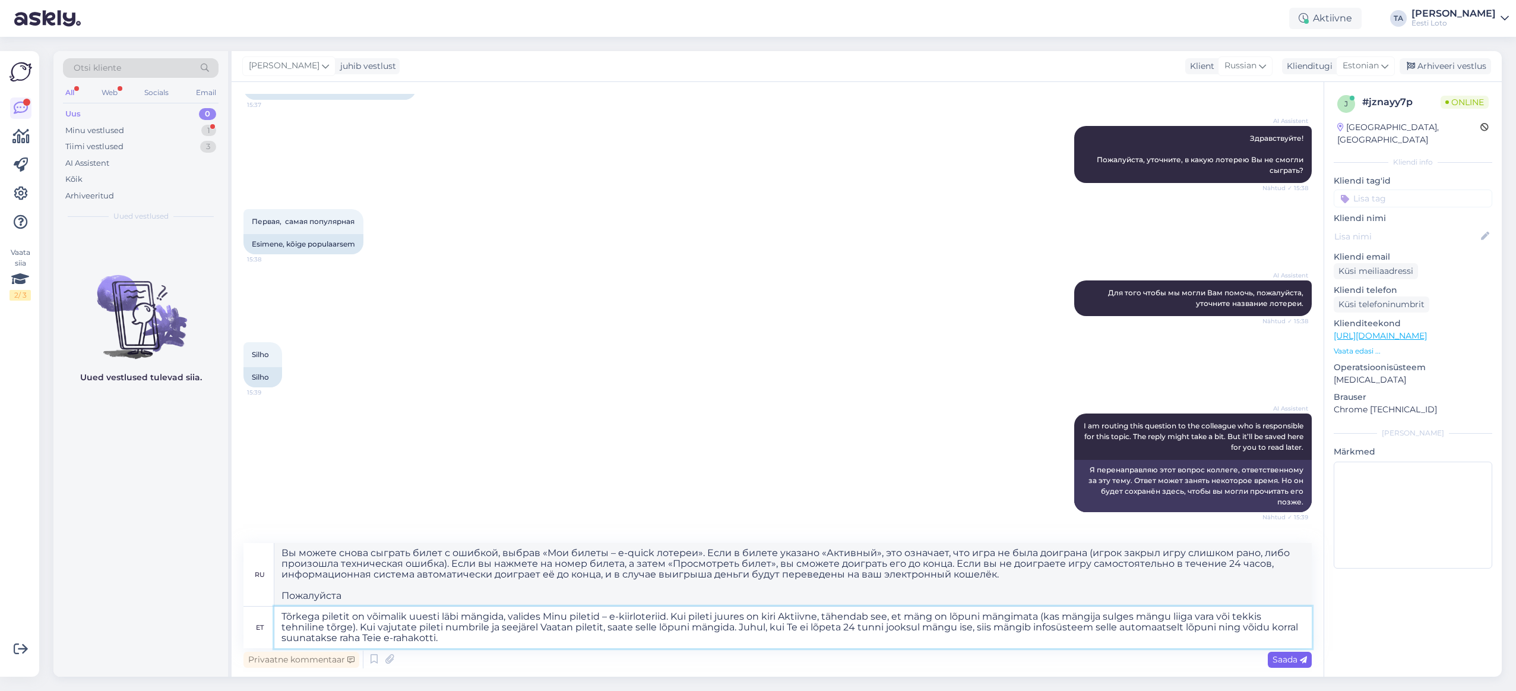
type textarea "Вы можете снова сыграть билет с ошибкой, выбрав «Мои билеты – Лотереи e-quick».…"
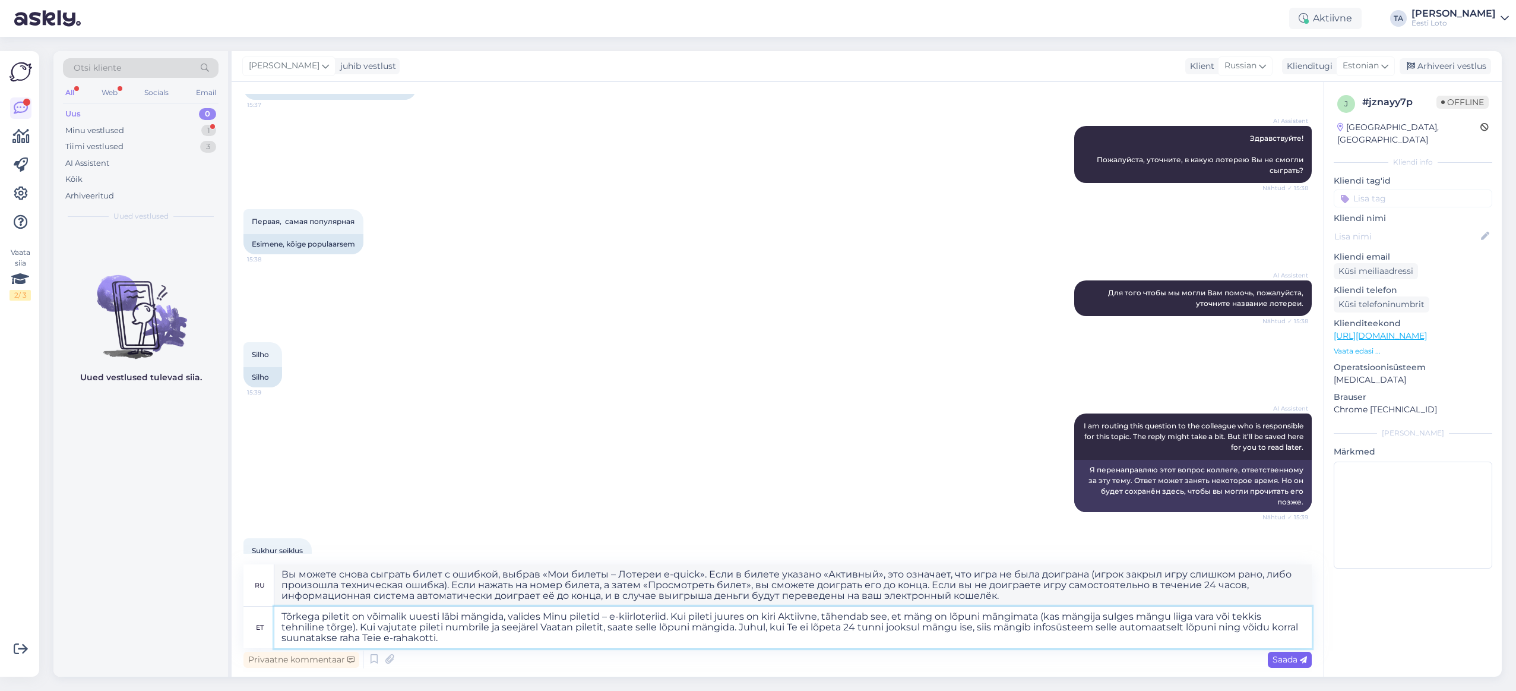
type textarea "Tõrkega piletit on võimalik uuesti läbi mängida, valides Minu piletid – e-kiirl…"
click at [1289, 657] on span "Saada" at bounding box center [1290, 659] width 34 height 11
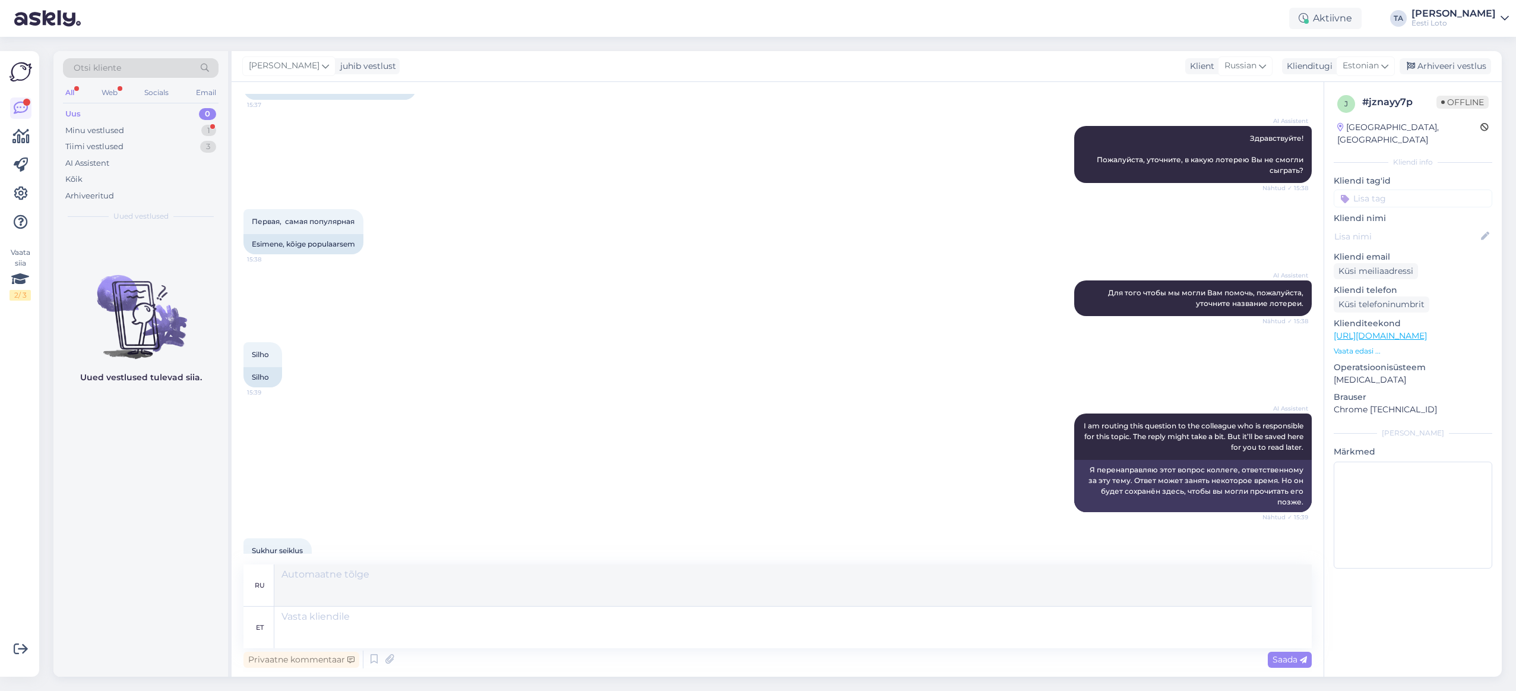
scroll to position [355, 0]
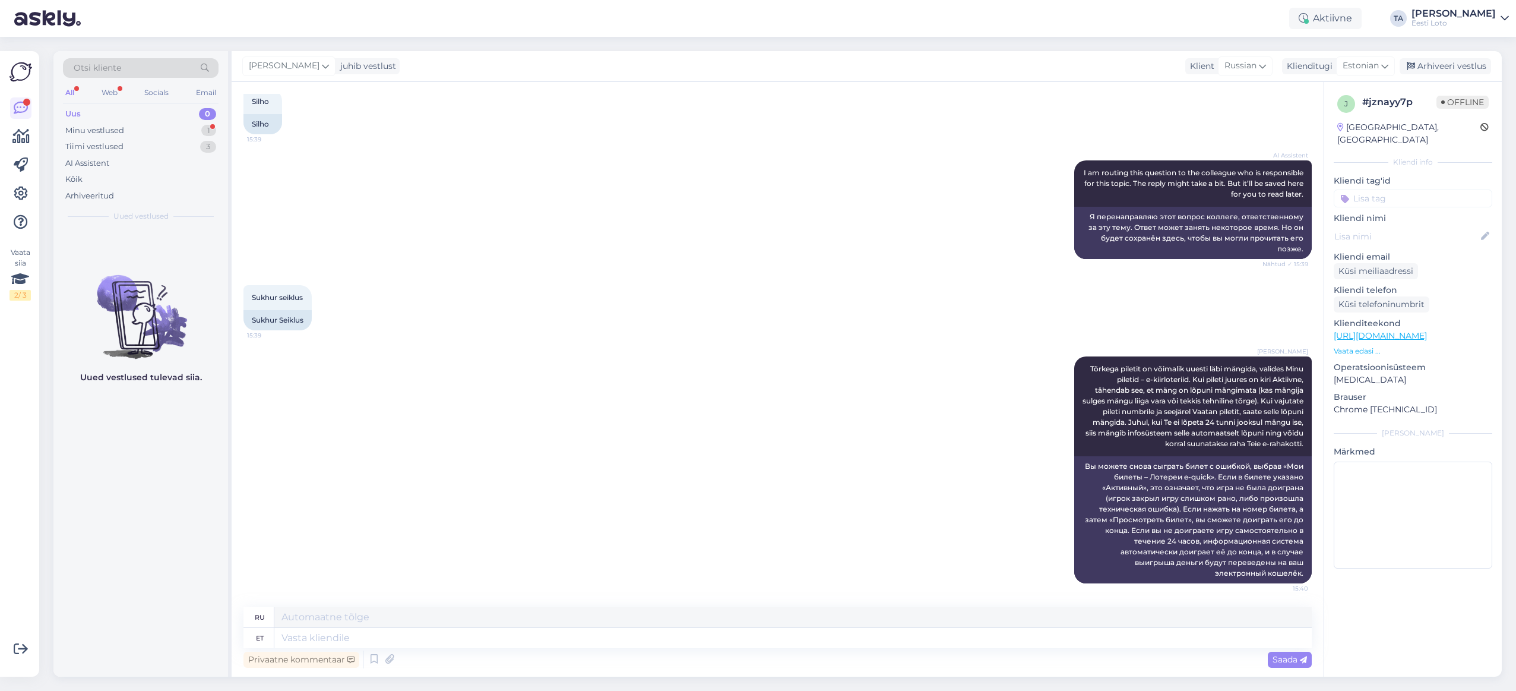
click at [1363, 189] on input at bounding box center [1413, 198] width 159 height 18
drag, startPoint x: 1360, startPoint y: 189, endPoint x: 1364, endPoint y: 201, distance: 12.0
click at [1360, 190] on input "ekiir" at bounding box center [1413, 198] width 159 height 18
click at [1393, 189] on input "e-kiir" at bounding box center [1413, 198] width 159 height 18
type input "e-kiir"
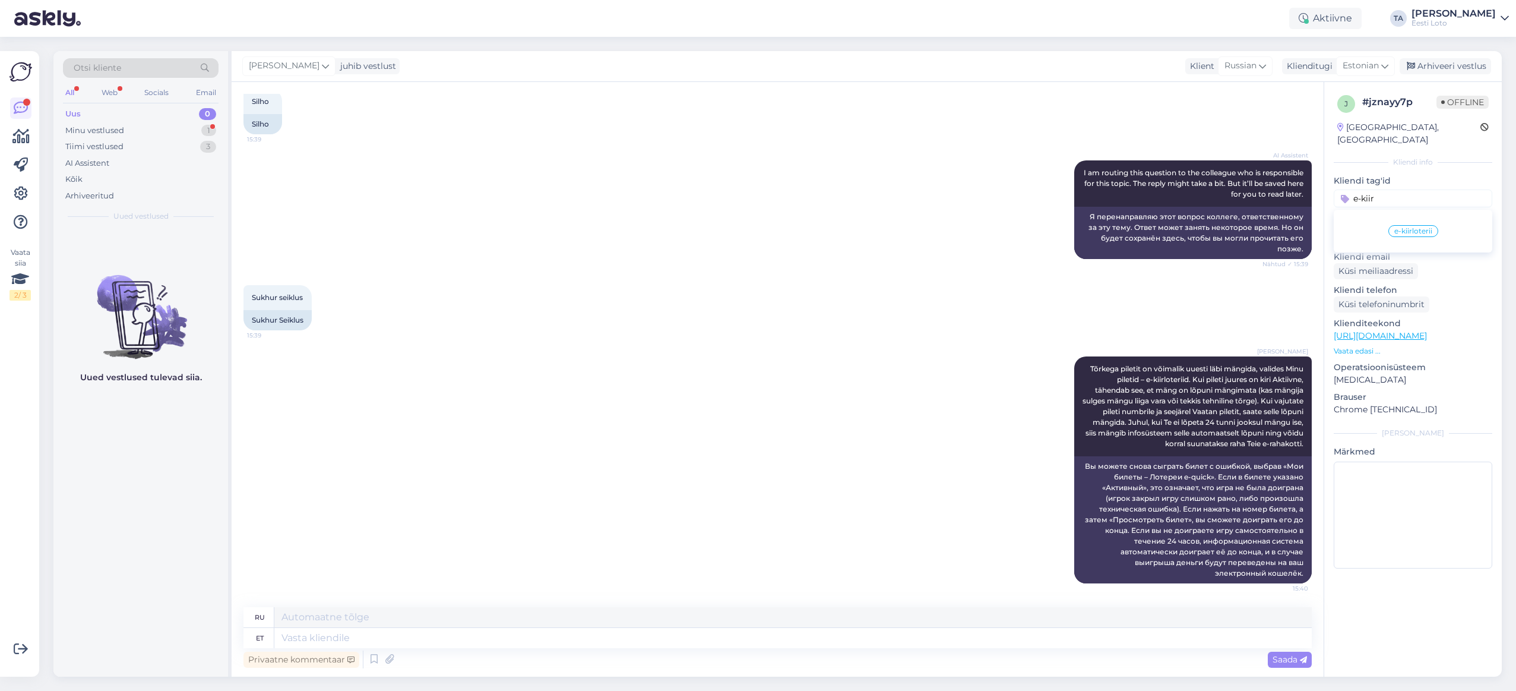
click at [1413, 227] on span "e-kiirloterii" at bounding box center [1414, 230] width 38 height 7
click at [1435, 60] on div "Arhiveeri vestlus" at bounding box center [1445, 66] width 91 height 16
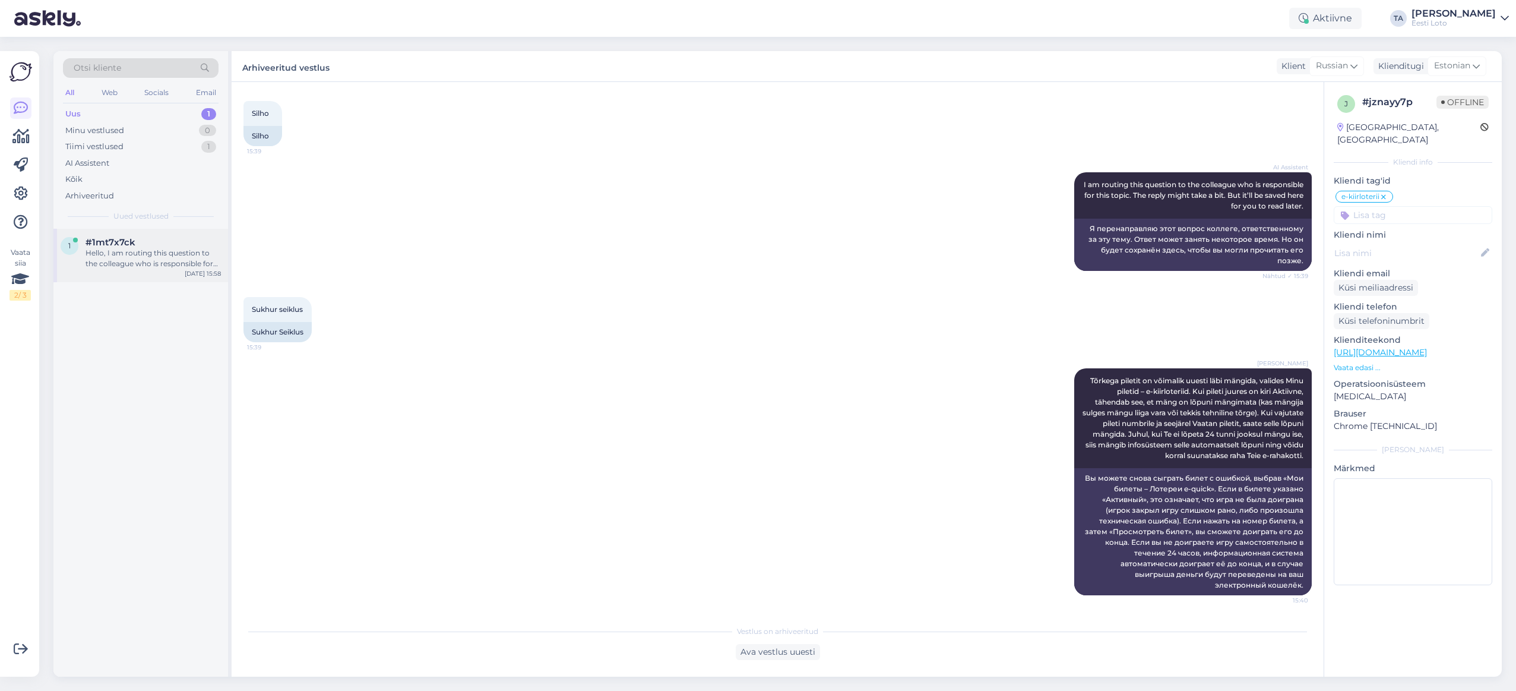
click at [165, 254] on div "Hello, I am routing this question to the colleague who is responsible for this …" at bounding box center [153, 258] width 135 height 21
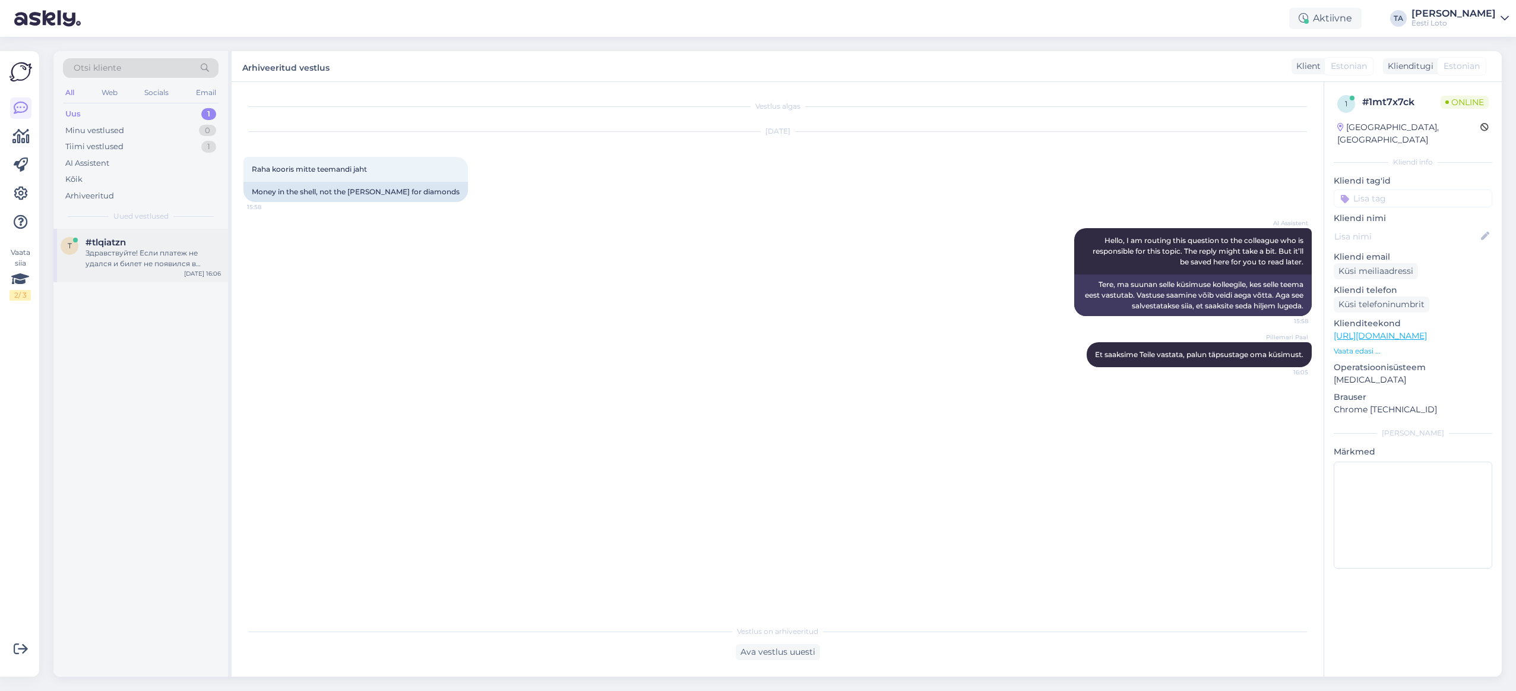
click at [125, 252] on div "Здравствуйте! Если платеж не удался и билет не появился в Вашем игровом аккаунт…" at bounding box center [153, 258] width 135 height 21
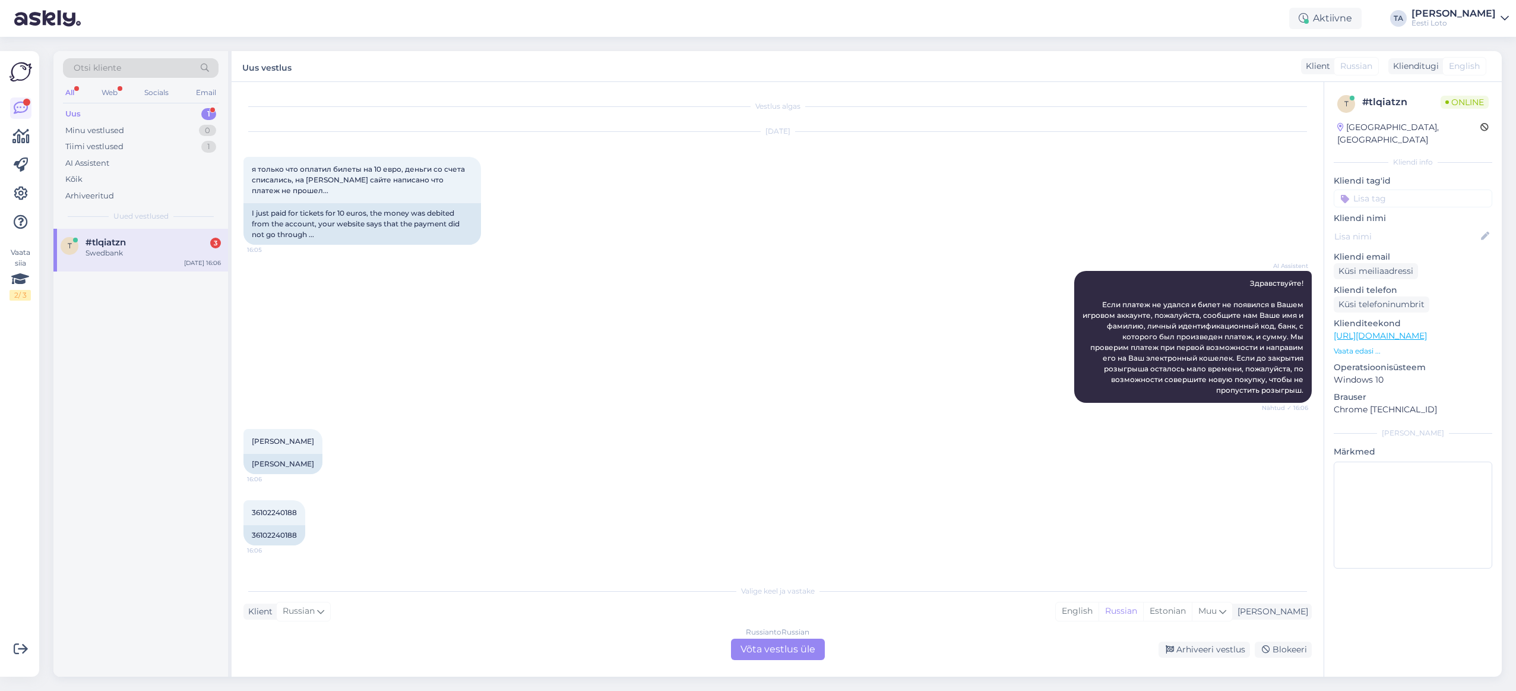
scroll to position [62, 0]
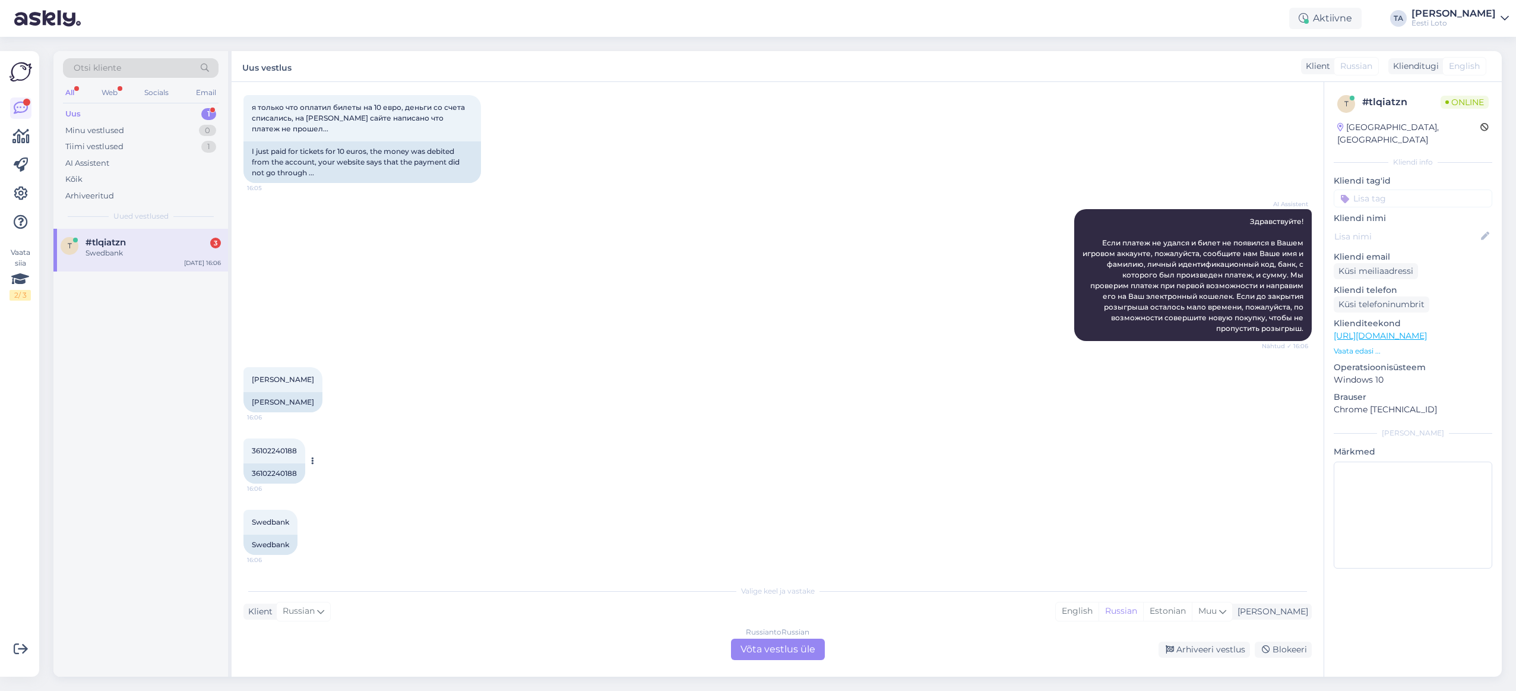
click at [286, 449] on span "36102240188" at bounding box center [274, 450] width 45 height 9
copy span "36102240188"
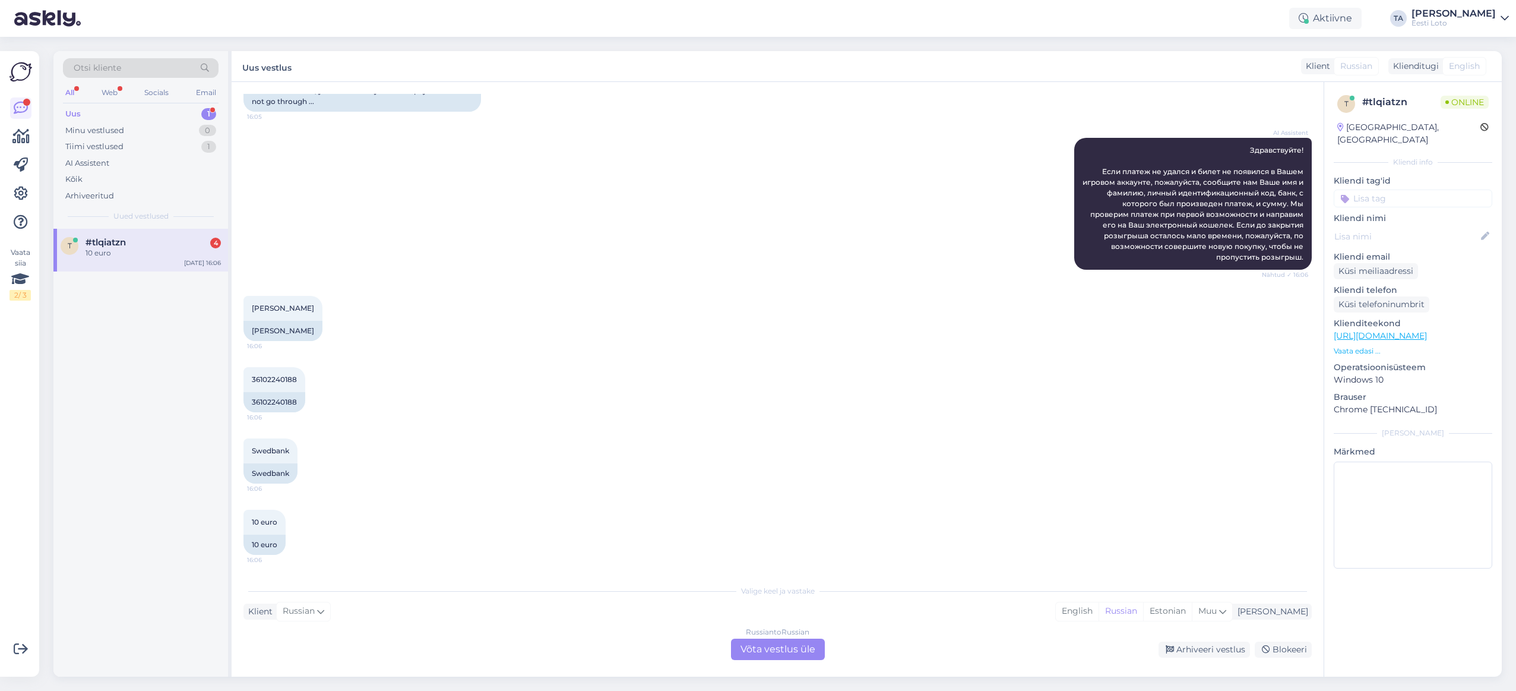
click at [635, 602] on div "Valige [PERSON_NAME] vastake Klient Russian Mina English Russian Estonian Muu R…" at bounding box center [778, 619] width 1069 height 81
click at [1217, 611] on span "Muu" at bounding box center [1208, 610] width 18 height 11
type input "est"
click at [1182, 585] on link "Estonian" at bounding box center [1183, 580] width 131 height 19
click at [785, 648] on div "Russian to Estonian Võta vestlus üle" at bounding box center [778, 649] width 94 height 21
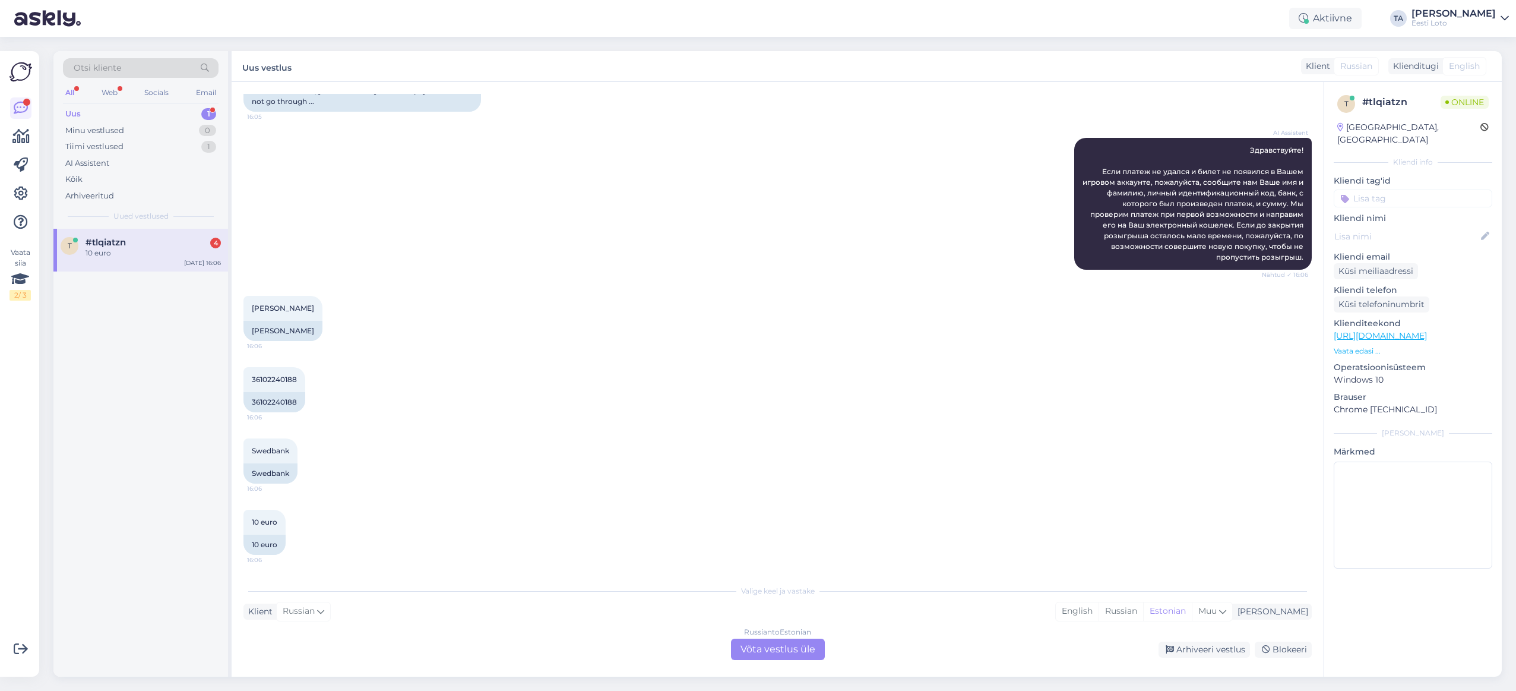
scroll to position [94, 0]
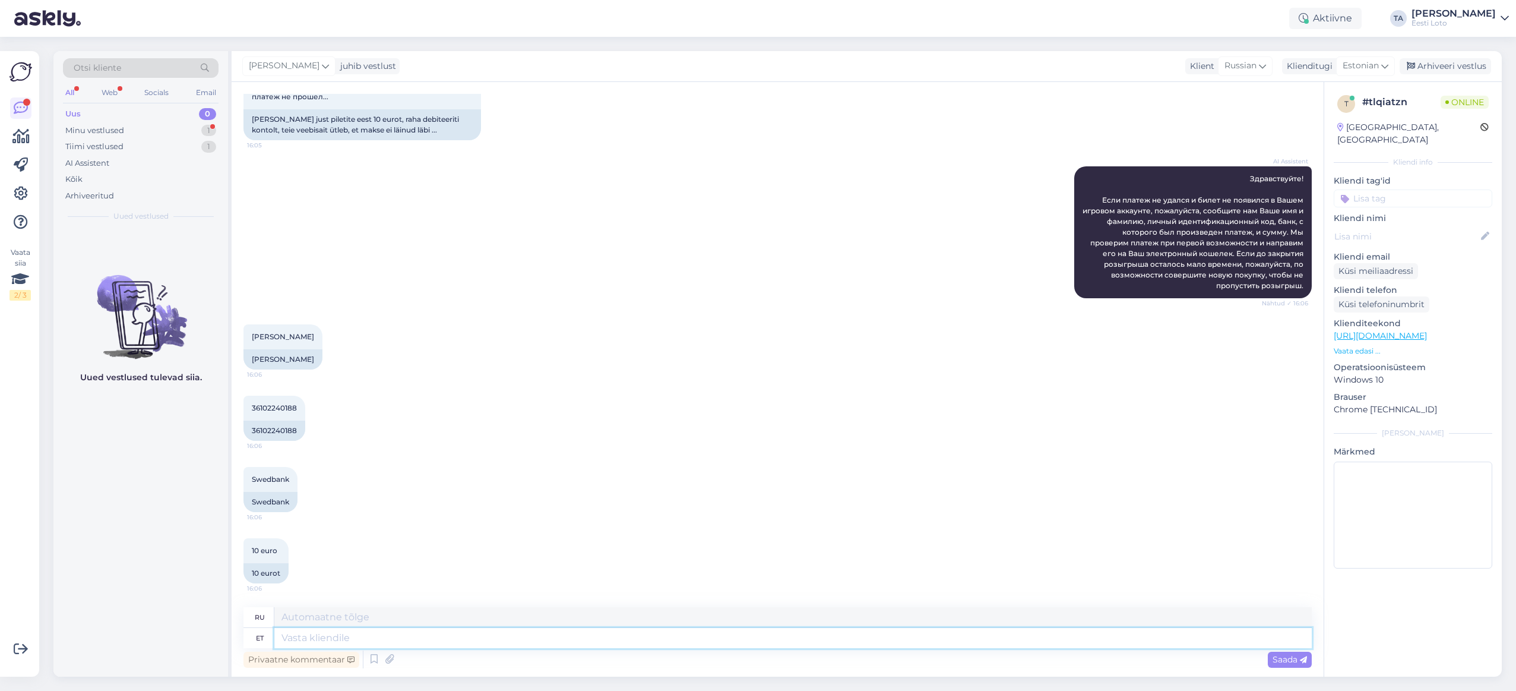
click at [446, 636] on textarea at bounding box center [793, 638] width 1038 height 20
paste textarea "Teise isiku pangakontolt sissemakset ei ole võimalik teha ja see tagastatakse a…"
type textarea "Teise isiku pangakontolt sissemakset ei ole võimalik teha ja see tagastatakse a…"
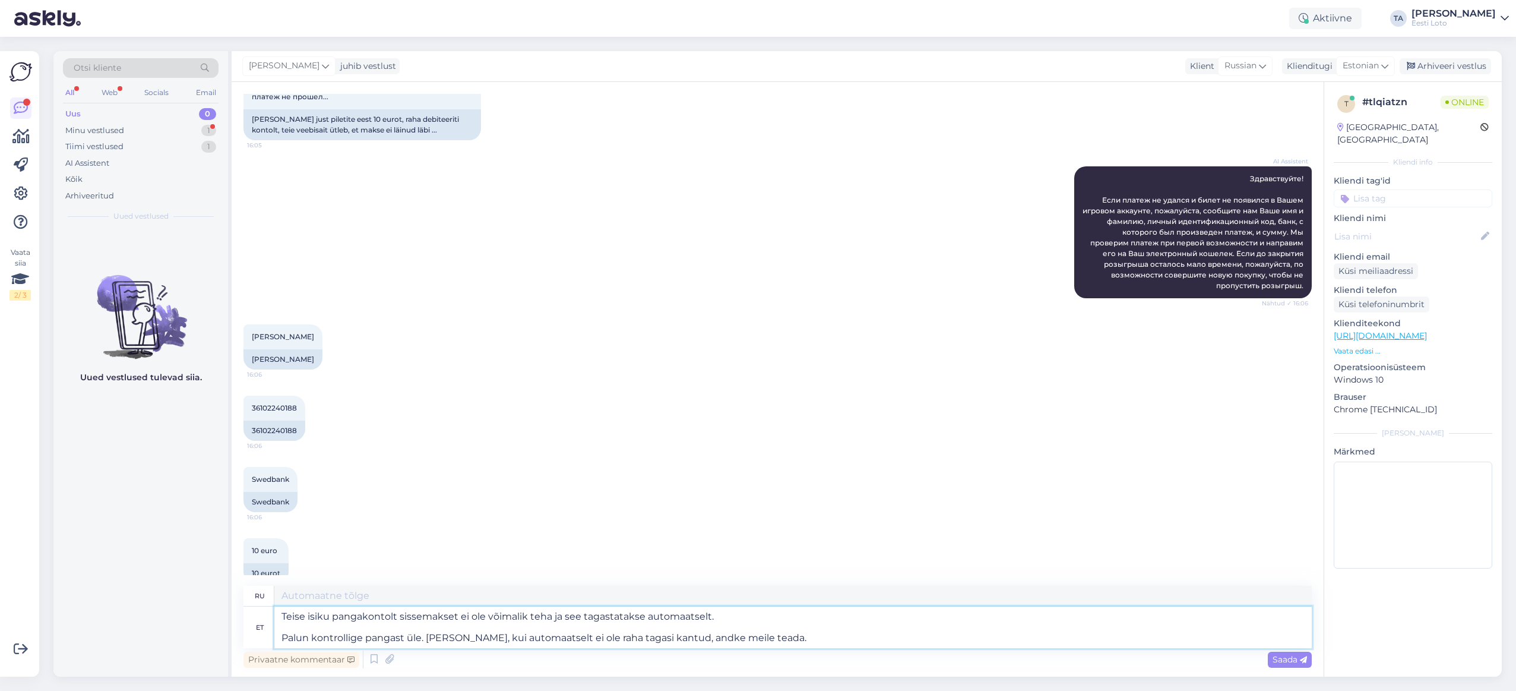
drag, startPoint x: 281, startPoint y: 616, endPoint x: 294, endPoint y: 627, distance: 17.3
click at [282, 617] on textarea "Teise isiku pangakontolt sissemakset ei ole võimalik teha ja see tagastatakse a…" at bounding box center [793, 627] width 1038 height 42
type textarea "Внести депозит с банковского счета другого лица невозможно, он будет автоматиче…"
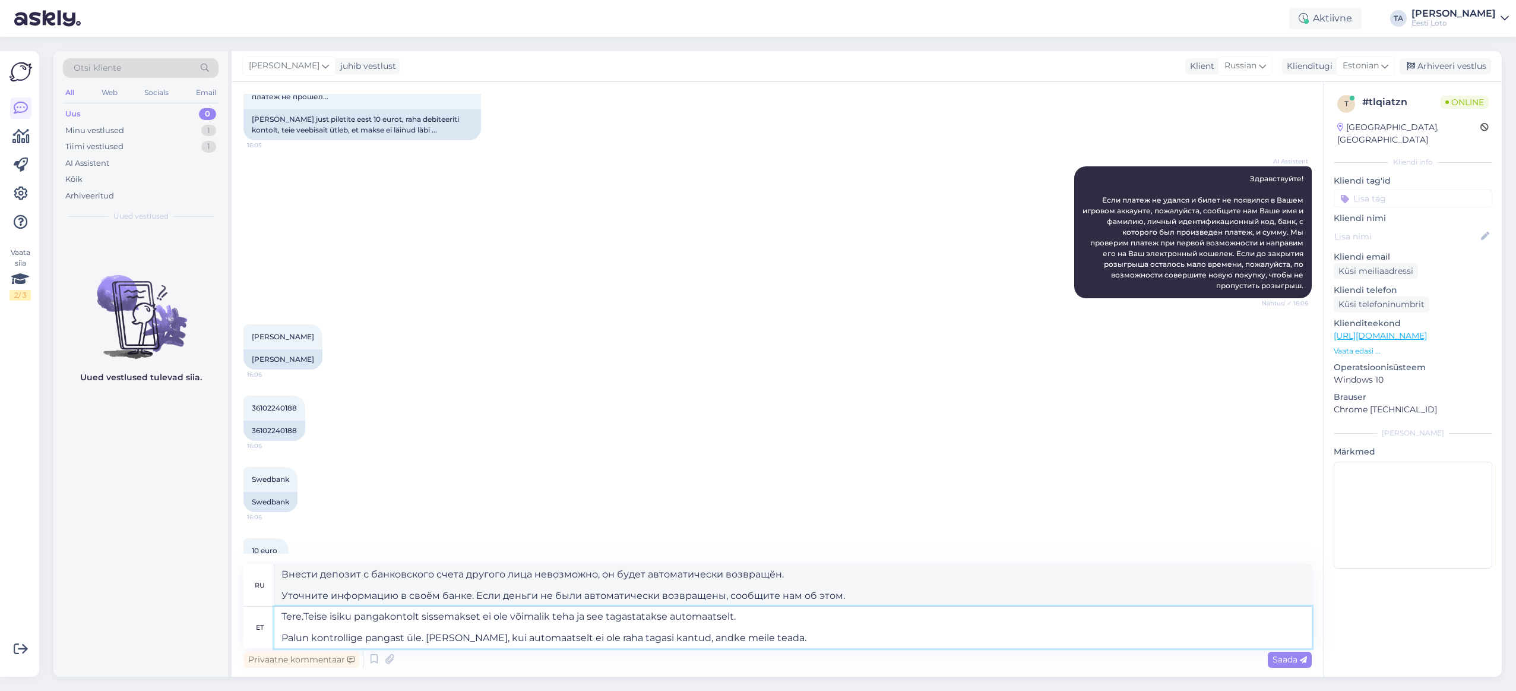
type textarea "Tere. Teise isiku pangakontolt sissemakset ei ole võimalik teha ja see tagastat…"
type textarea "Здравствуйте. Внести депозит с банковского счёта другого человека невозможно. О…"
type textarea "Tere. Teise isiku pangakontolt sissemakset ei ole võimalik teha ja see tagastat…"
click at [803, 649] on div "Privaatne kommentaar Saada" at bounding box center [778, 659] width 1069 height 23
click at [818, 644] on textarea "Tere. Teise isiku pangakontolt sissemakset ei ole võimalik teha ja see tagastat…" at bounding box center [793, 627] width 1038 height 42
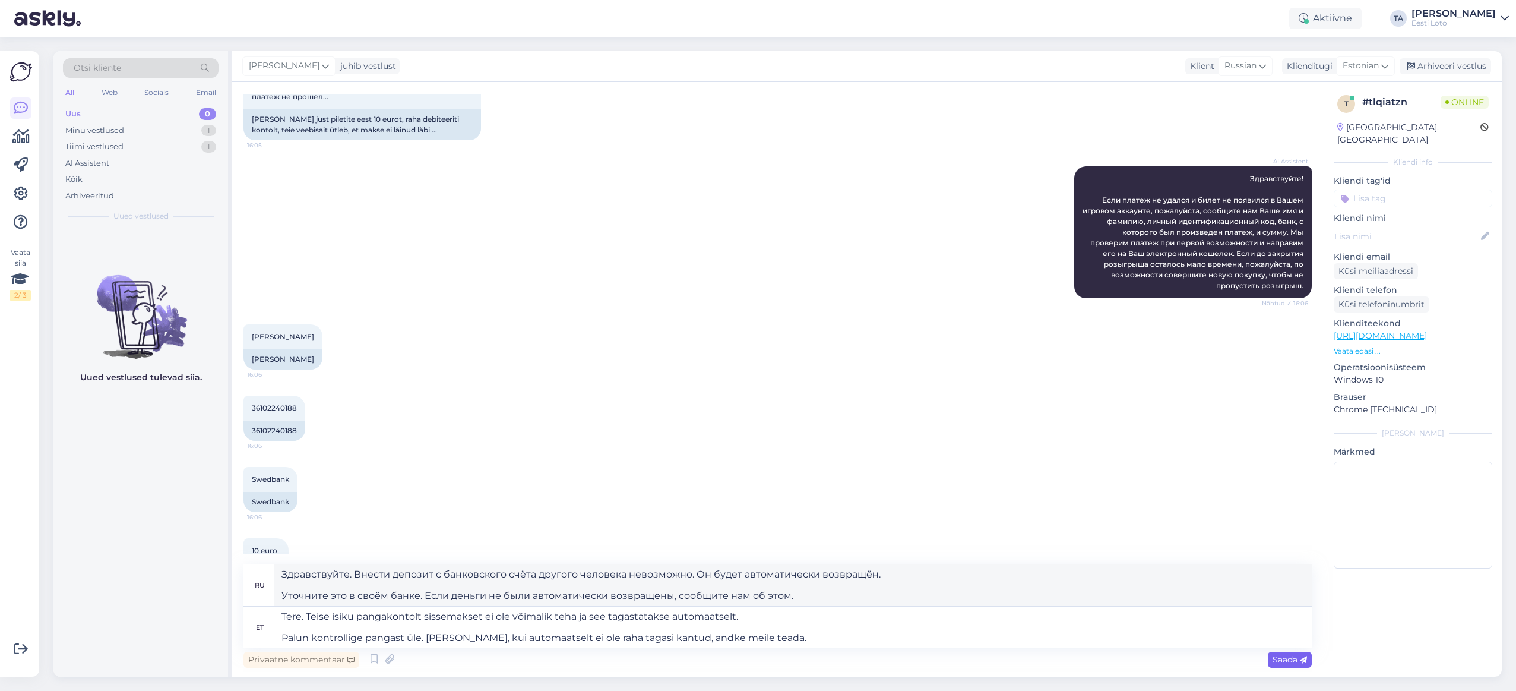
click at [1290, 658] on span "Saada" at bounding box center [1290, 659] width 34 height 11
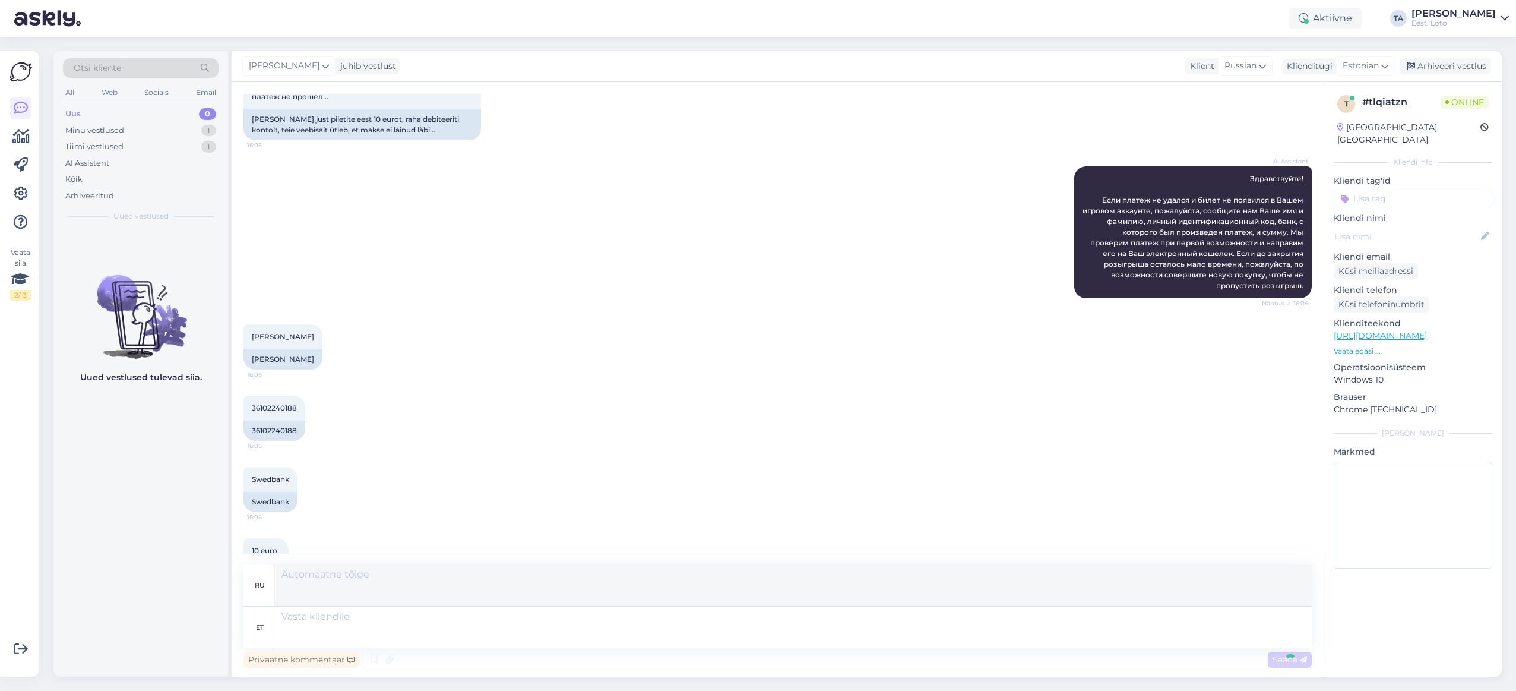
scroll to position [261, 0]
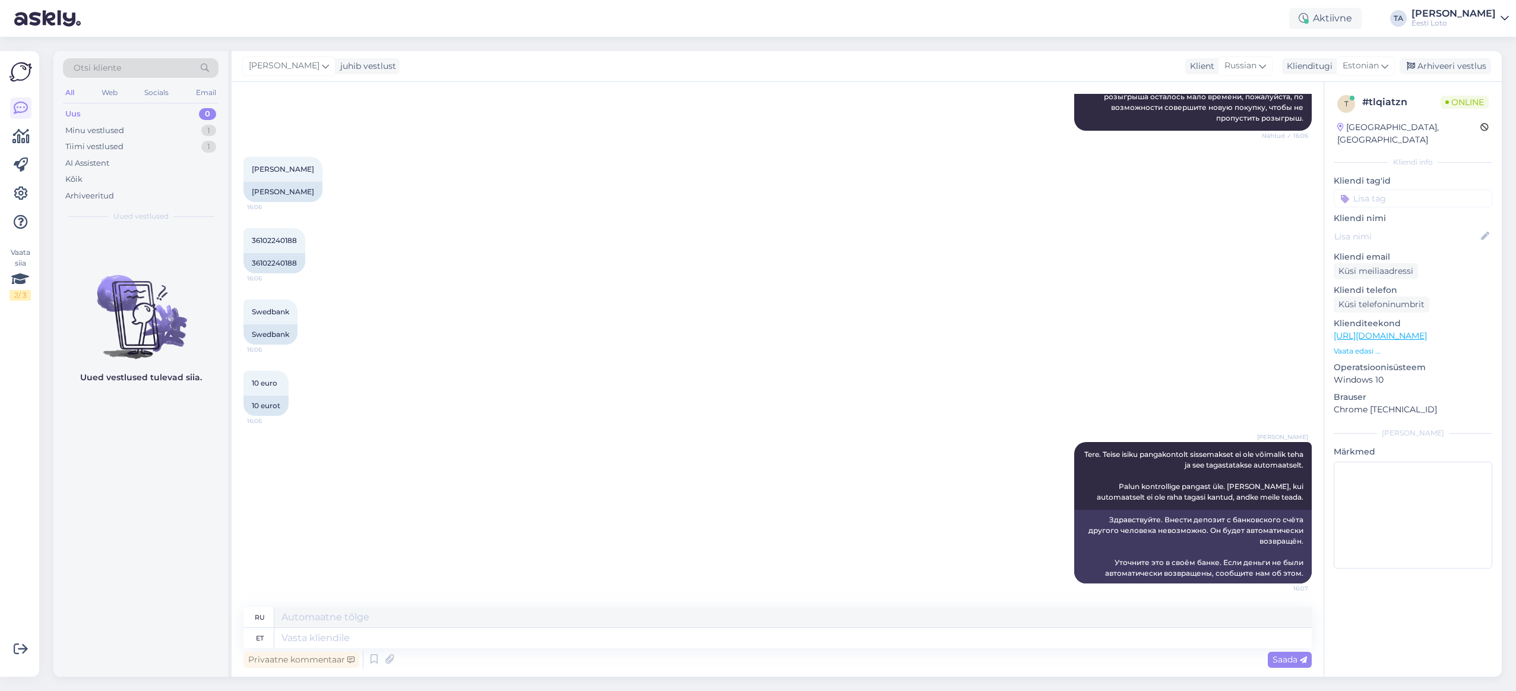
click at [1379, 192] on input at bounding box center [1413, 198] width 159 height 18
type input "üle"
click at [1408, 227] on span "Ülekanne" at bounding box center [1413, 230] width 34 height 7
click at [1435, 69] on div "Arhiveeri vestlus" at bounding box center [1445, 66] width 91 height 16
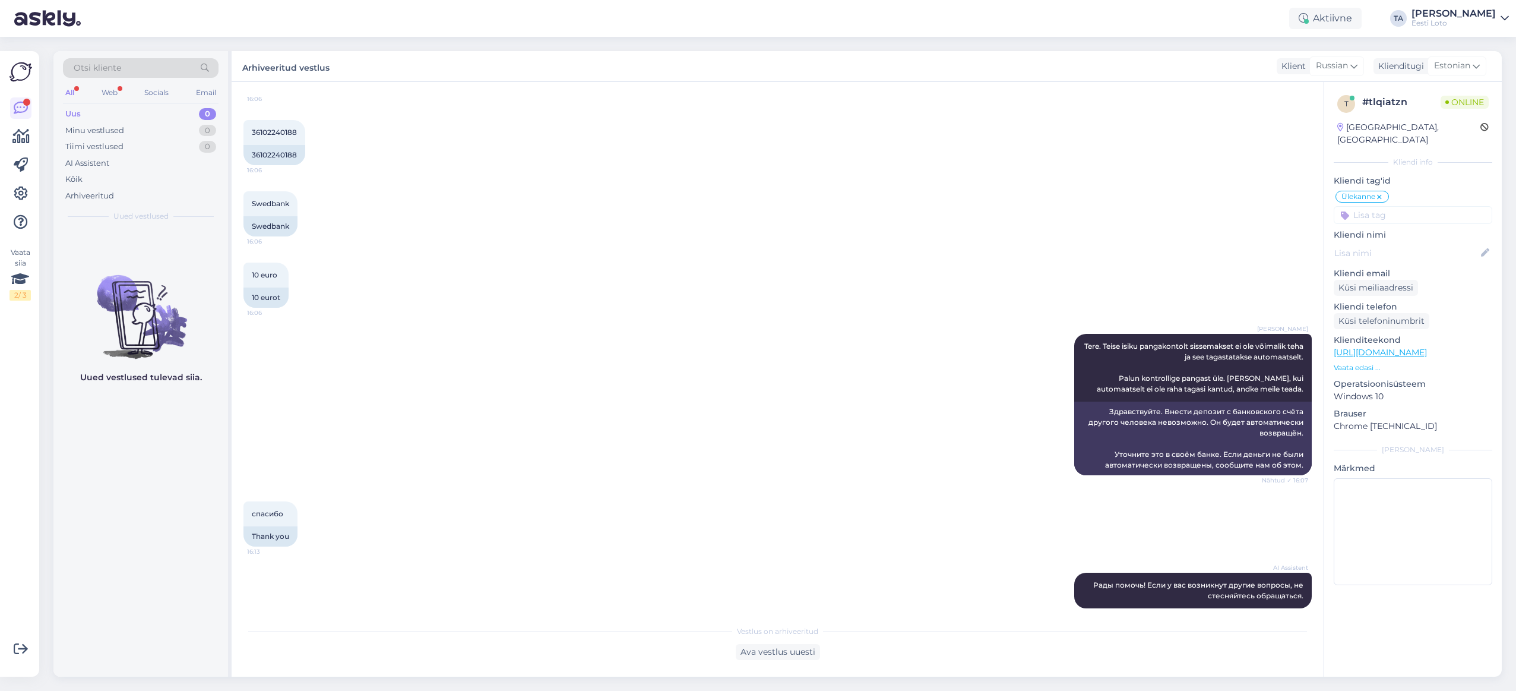
scroll to position [368, 0]
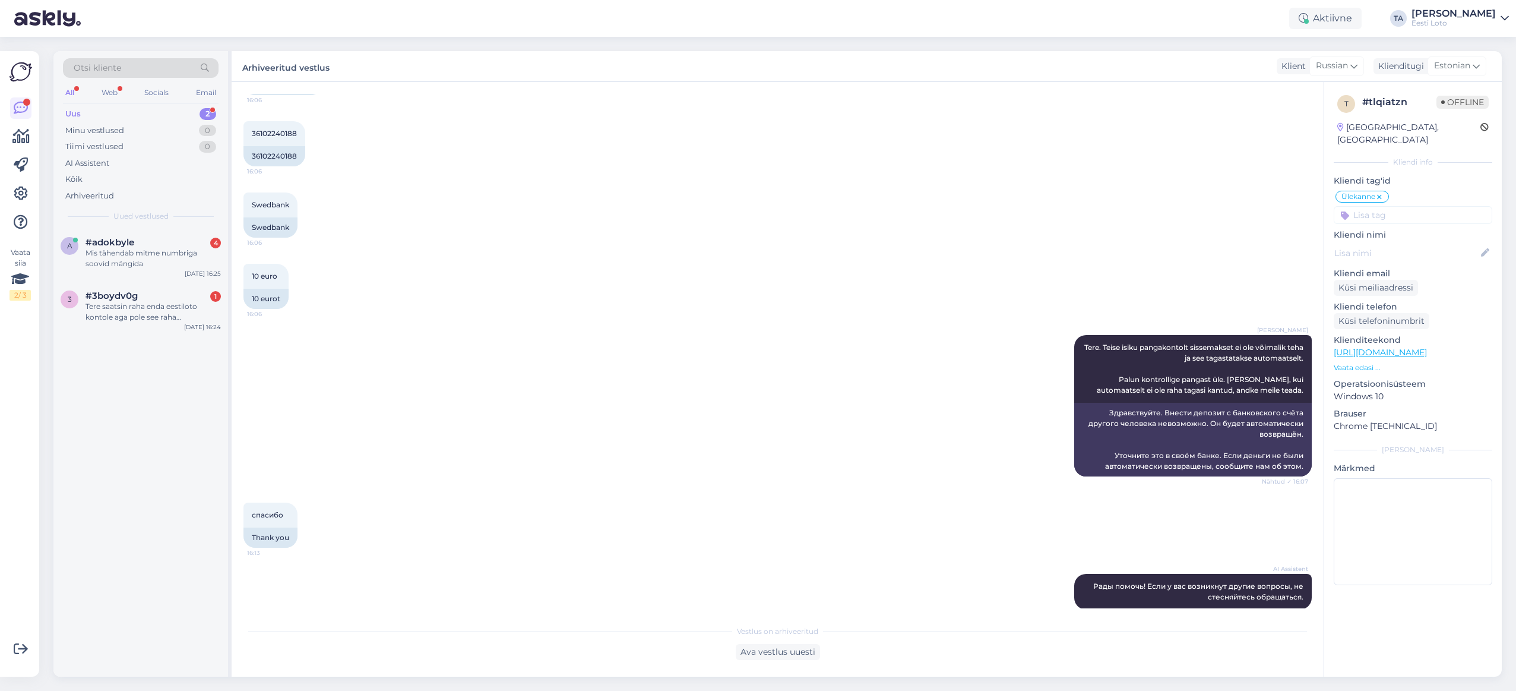
click at [76, 115] on div "Uus" at bounding box center [72, 114] width 15 height 12
click at [116, 247] on span "#adokbyle" at bounding box center [110, 242] width 49 height 11
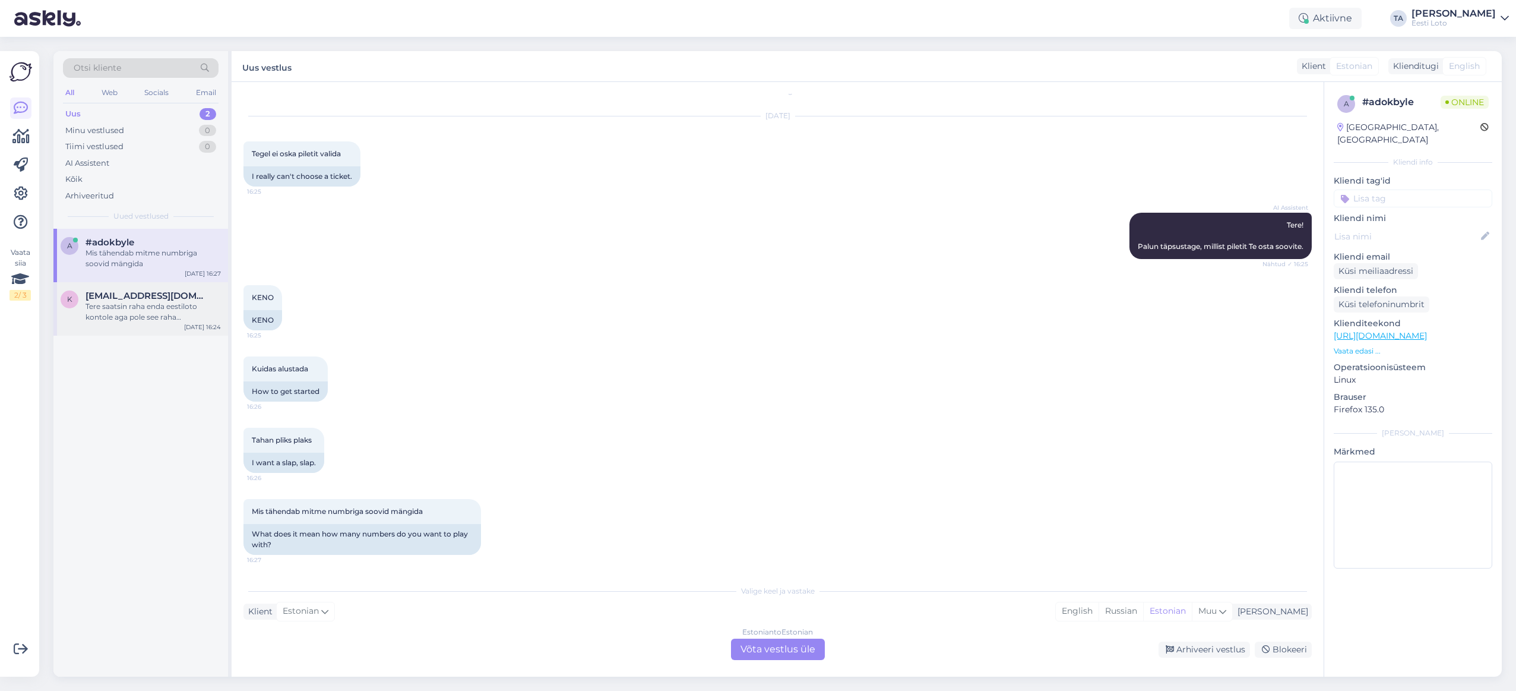
click at [122, 311] on div "Tere saatsin raha enda eestiloto kontole aga pole see raha [PERSON_NAME] tulnud…" at bounding box center [153, 311] width 135 height 21
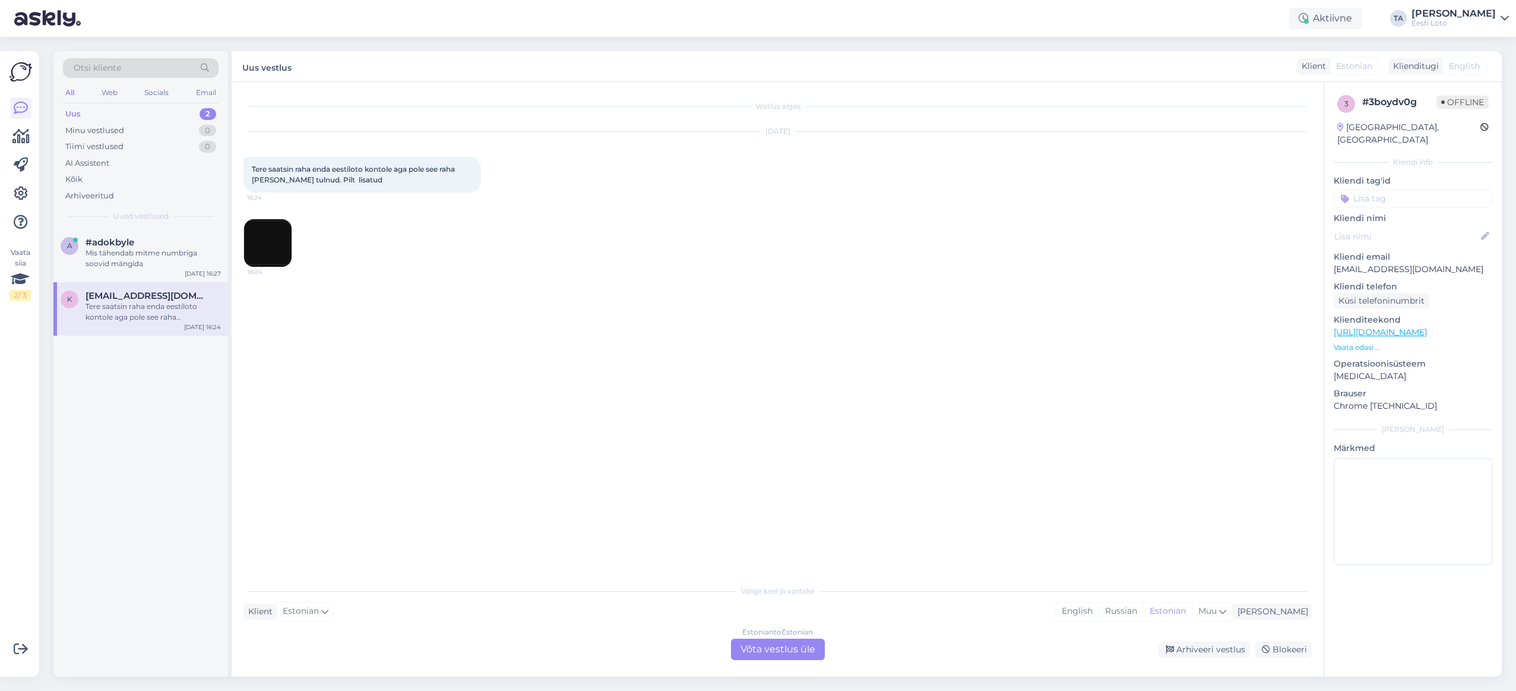
click at [789, 648] on div "Estonian to Estonian Võta vestlus üle" at bounding box center [778, 649] width 94 height 21
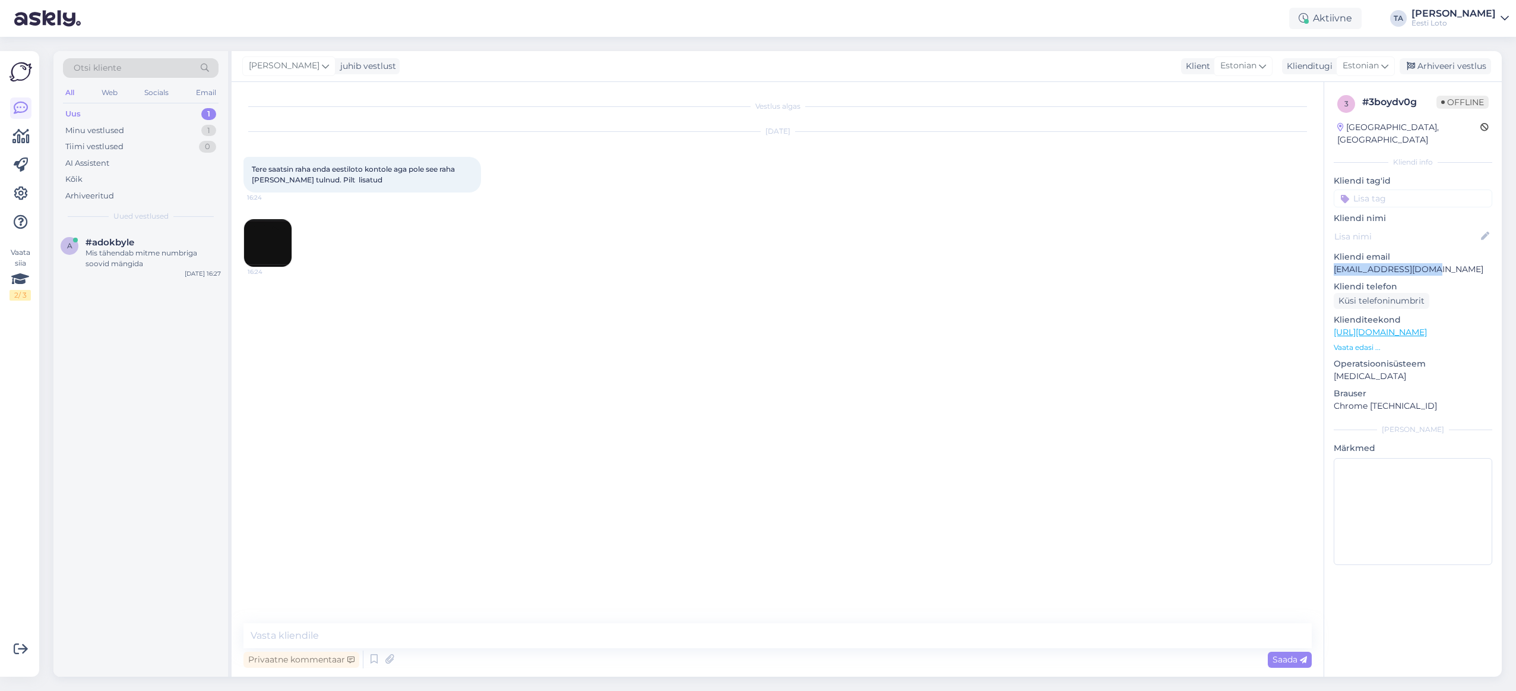
drag, startPoint x: 1433, startPoint y: 260, endPoint x: 1335, endPoint y: 258, distance: 97.4
click at [1335, 263] on p "[EMAIL_ADDRESS][DOMAIN_NAME]" at bounding box center [1413, 269] width 159 height 12
copy p "[EMAIL_ADDRESS][DOMAIN_NAME]"
click at [321, 635] on textarea at bounding box center [778, 635] width 1069 height 25
paste textarea "Kahjuks Teie sissemakse ebaõnnestus tehnilise [PERSON_NAME] tõttu. Kontrollisim…"
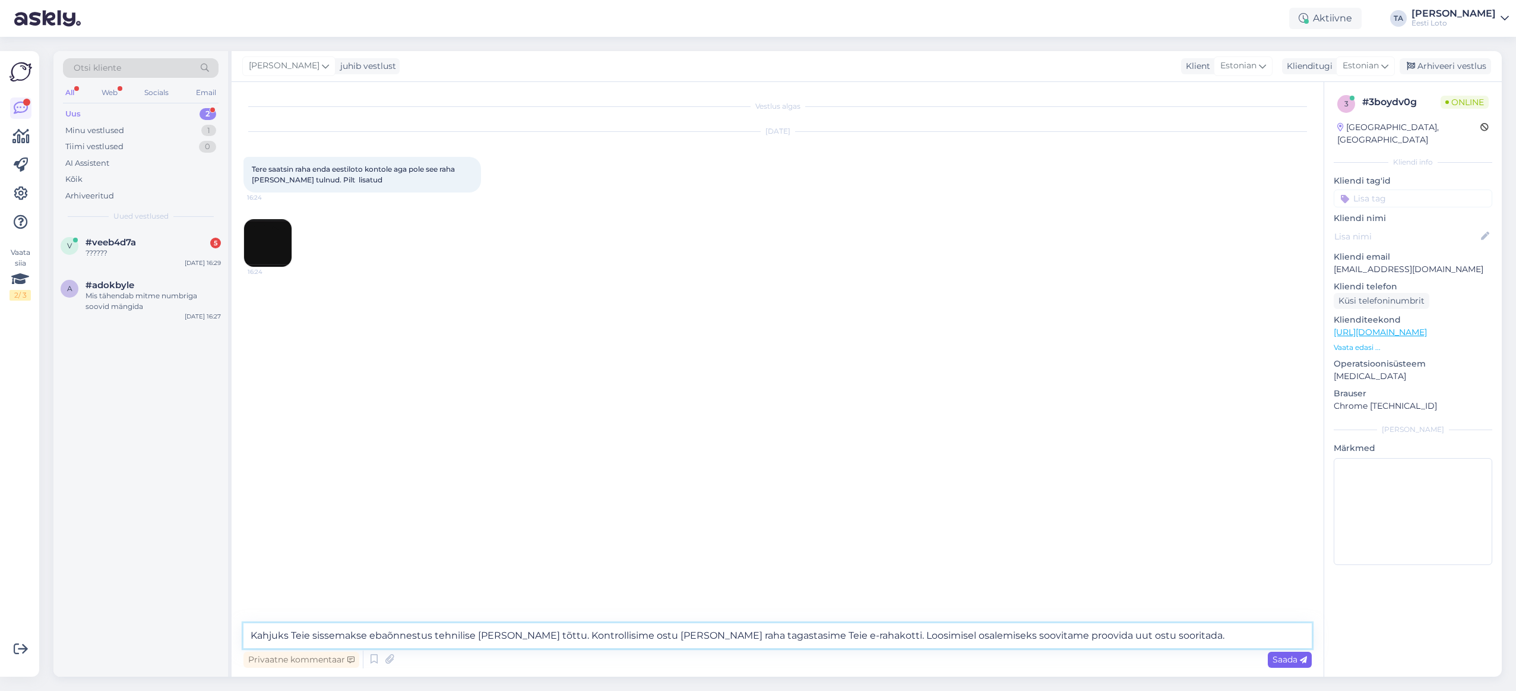
type textarea "Kahjuks Teie sissemakse ebaõnnestus tehnilise [PERSON_NAME] tõttu. Kontrollisim…"
click at [1285, 658] on span "Saada" at bounding box center [1290, 659] width 34 height 11
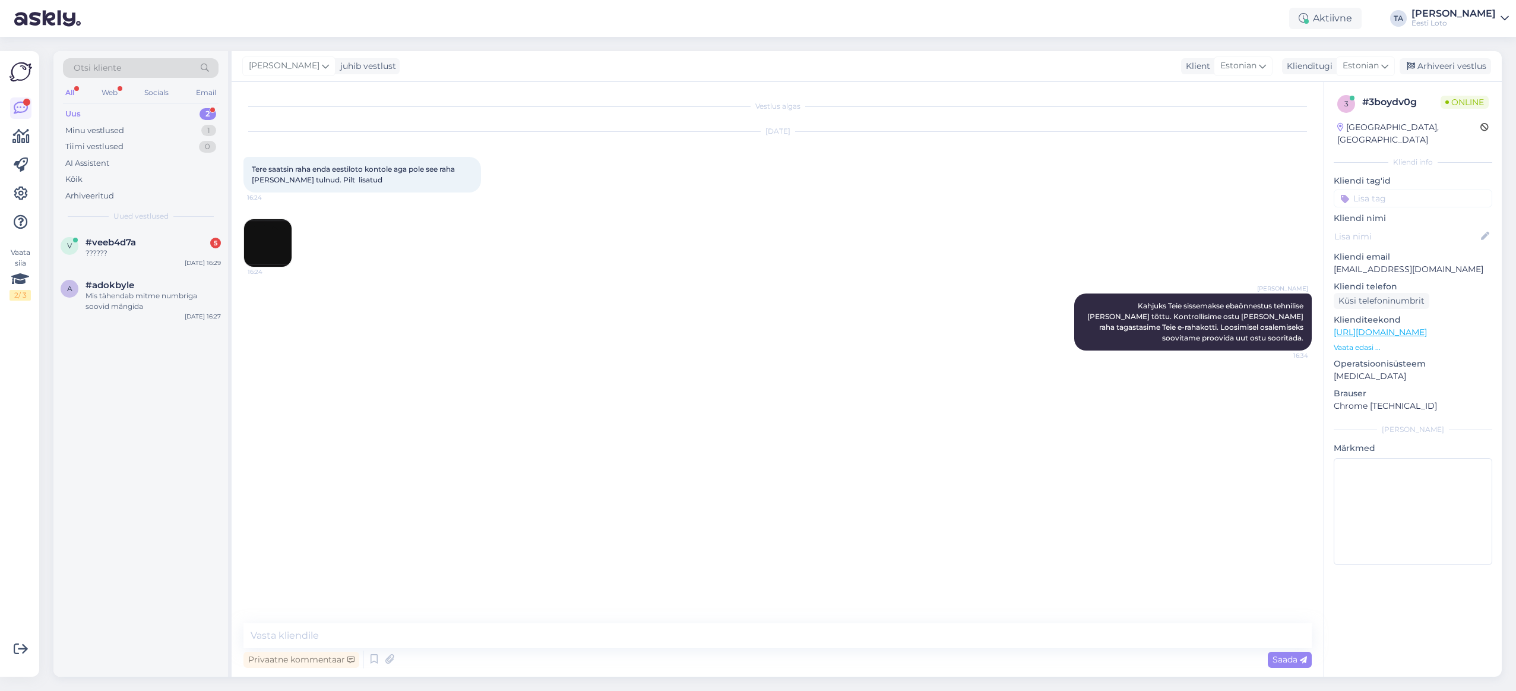
click at [1382, 189] on input at bounding box center [1413, 198] width 159 height 18
type input "õ"
type input "üle"
click at [1409, 227] on span "Ülekanne" at bounding box center [1413, 230] width 34 height 7
click at [1441, 67] on div "Arhiveeri vestlus" at bounding box center [1445, 66] width 91 height 16
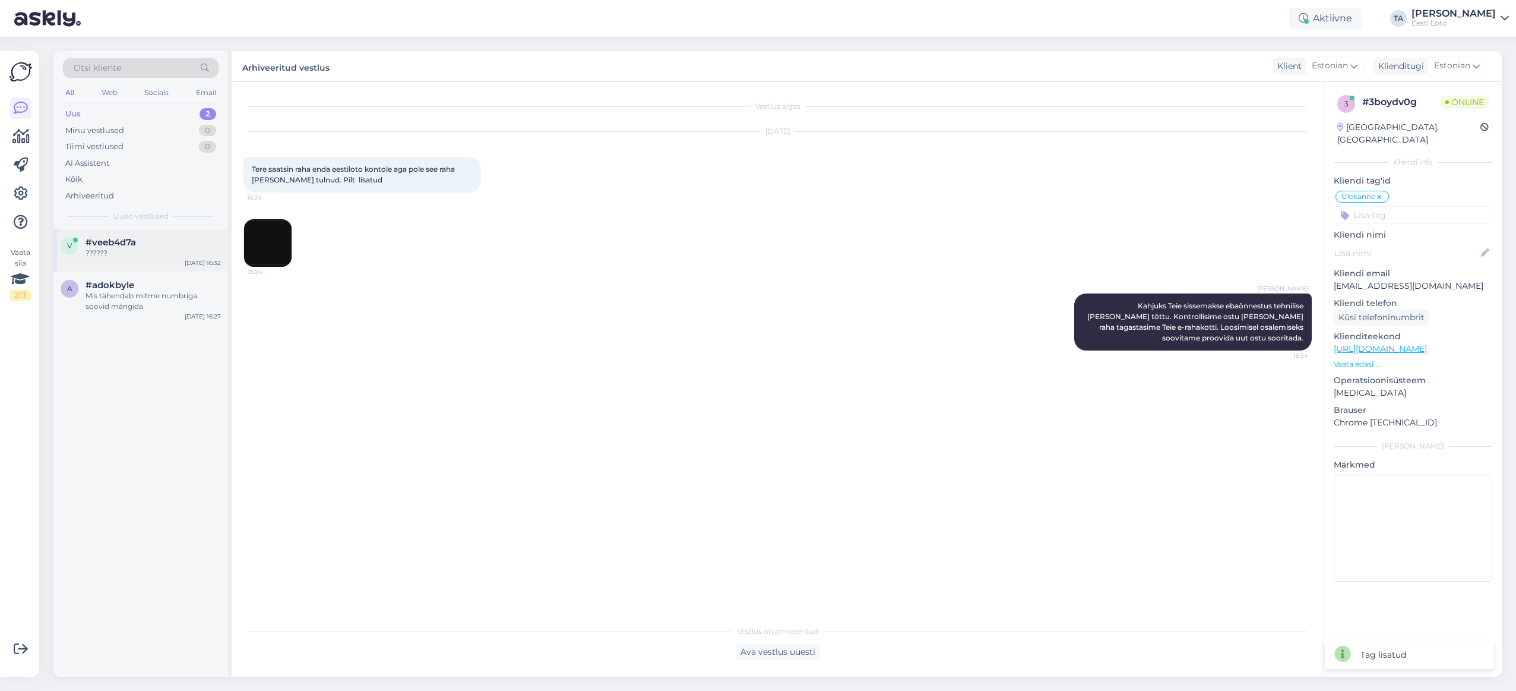
click at [119, 251] on div "??????" at bounding box center [153, 253] width 135 height 11
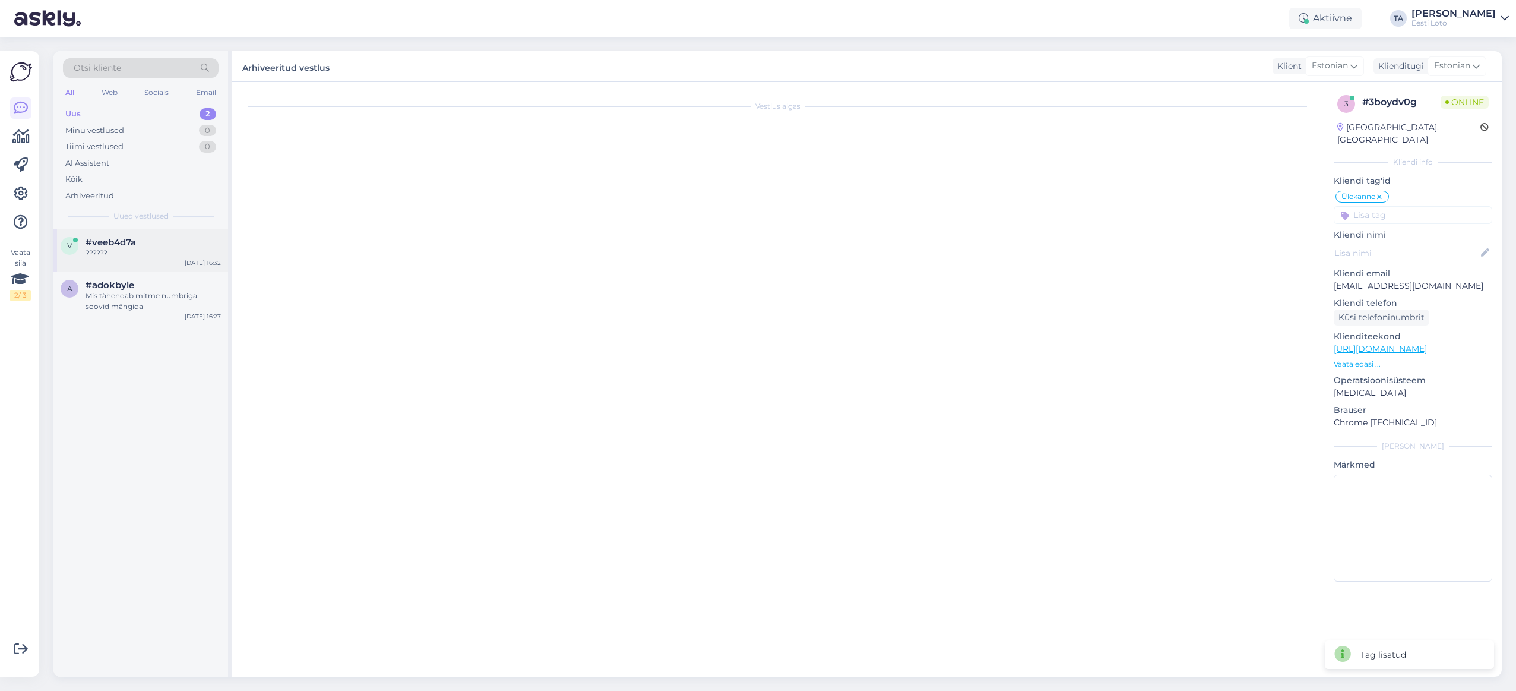
scroll to position [151, 0]
